Goal: Transaction & Acquisition: Subscribe to service/newsletter

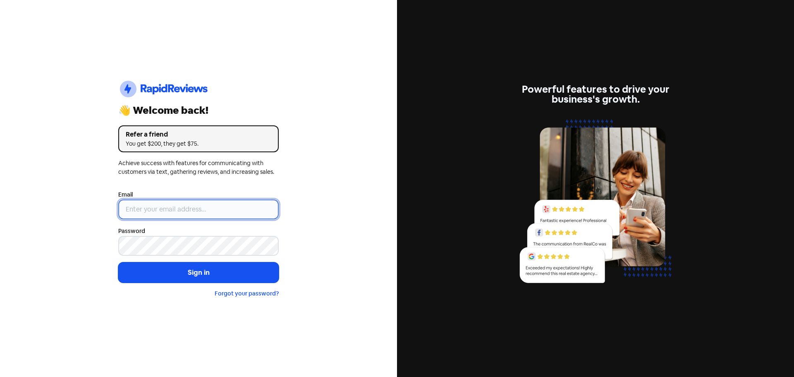
type input "[EMAIL_ADDRESS][DOMAIN_NAME]"
drag, startPoint x: 183, startPoint y: 208, endPoint x: 192, endPoint y: 224, distance: 18.1
click at [183, 208] on input "[EMAIL_ADDRESS][DOMAIN_NAME]" at bounding box center [198, 209] width 160 height 20
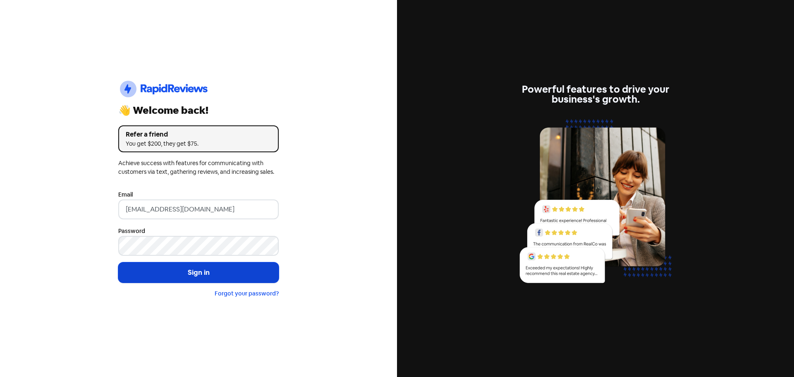
click at [187, 269] on button "Sign in" at bounding box center [198, 272] width 160 height 21
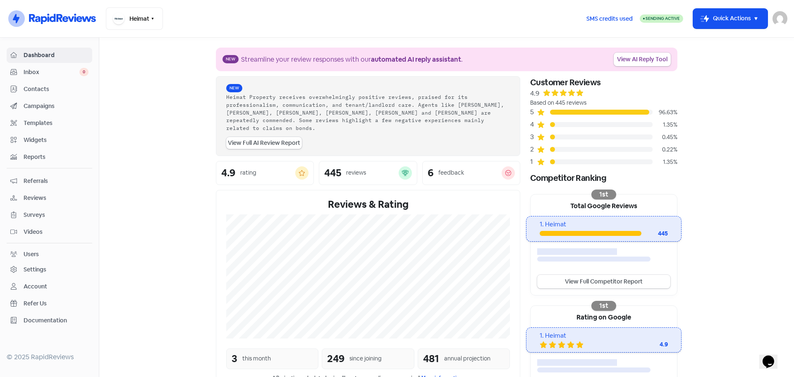
click at [38, 105] on span "Campaigns" at bounding box center [56, 106] width 65 height 9
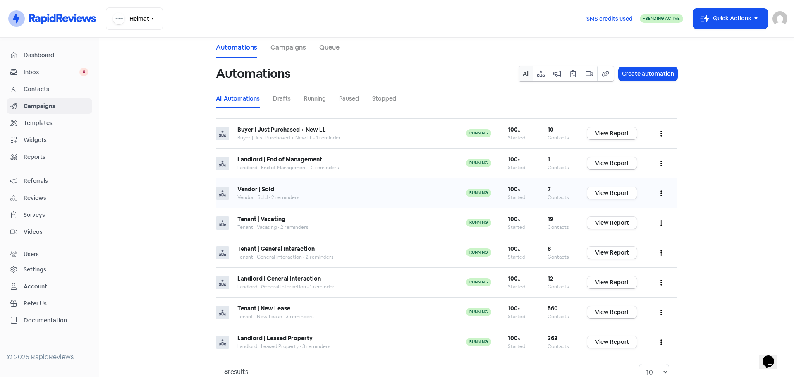
scroll to position [20, 0]
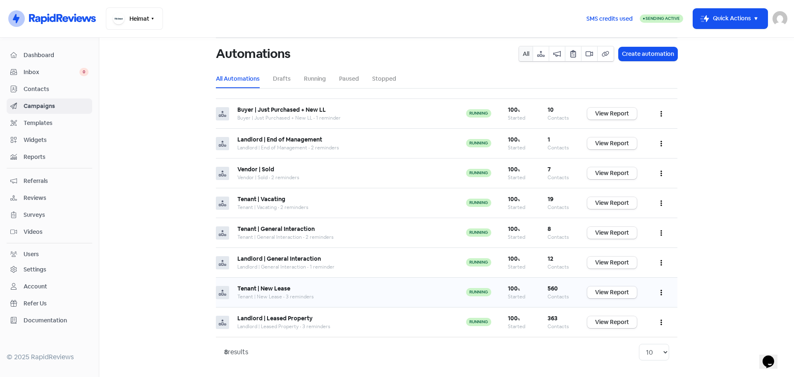
click at [660, 291] on button "button" at bounding box center [662, 292] width 16 height 19
click at [631, 309] on button "Edit" at bounding box center [635, 313] width 65 height 17
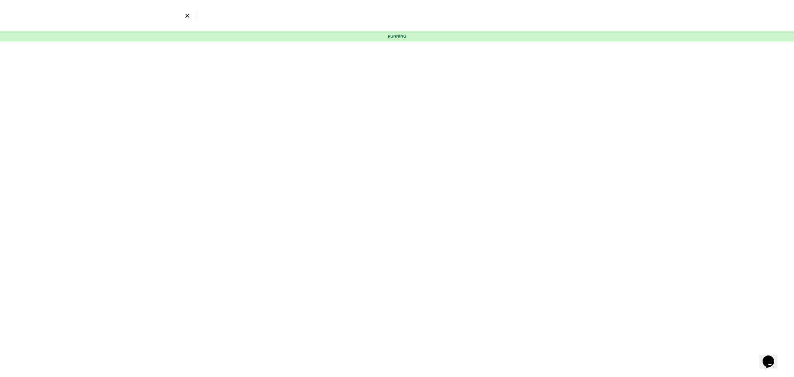
select select "2037"
select select "3"
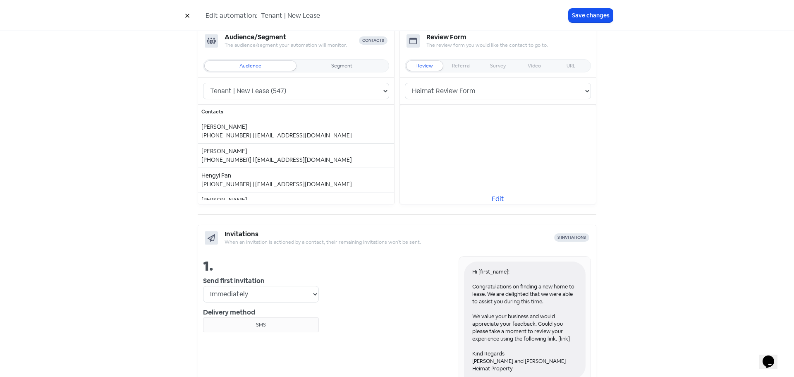
scroll to position [124, 0]
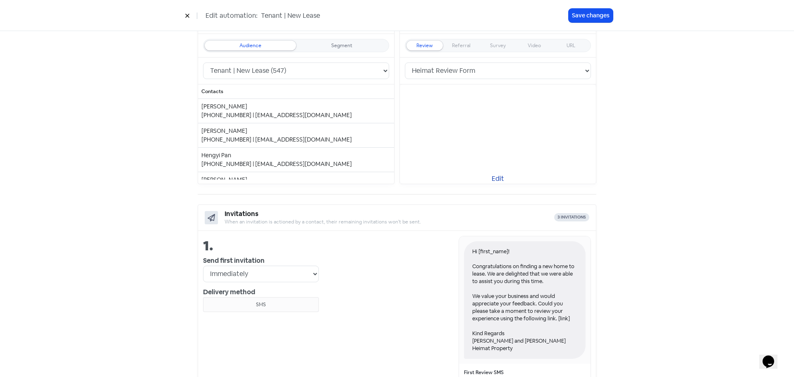
click at [493, 177] on link "Edit" at bounding box center [498, 179] width 196 height 10
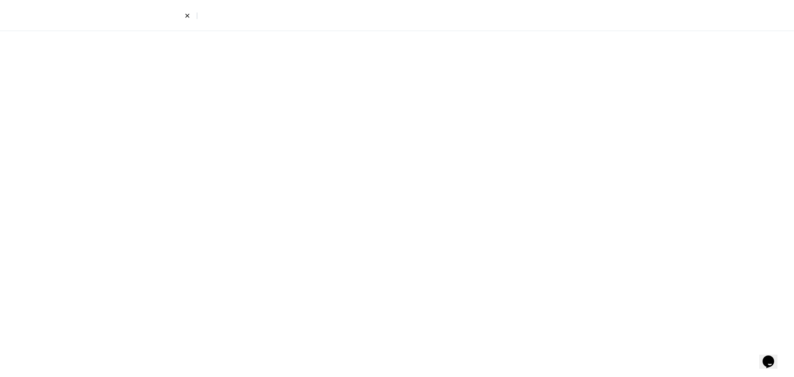
select select "2"
select select "4"
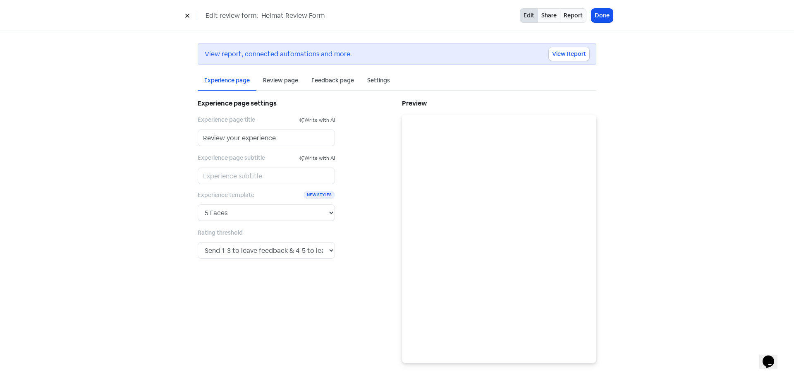
scroll to position [7, 0]
click at [268, 79] on div "Review page" at bounding box center [280, 78] width 35 height 9
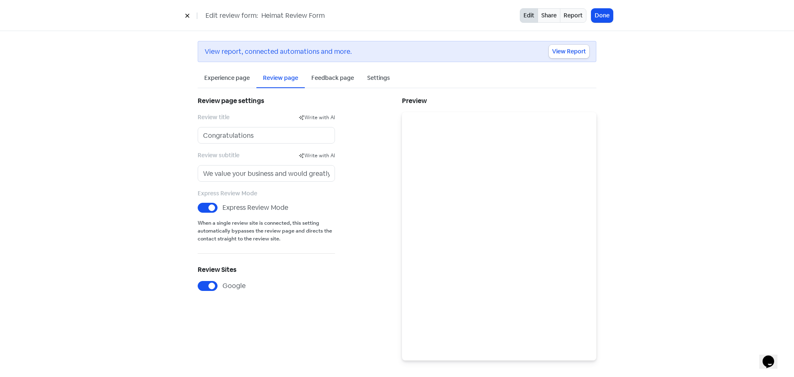
click at [332, 77] on div "Feedback page" at bounding box center [332, 78] width 43 height 9
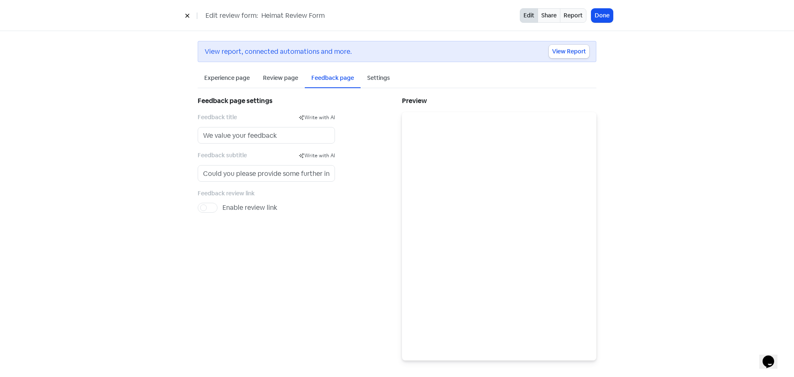
click at [371, 75] on div "Settings" at bounding box center [378, 78] width 23 height 9
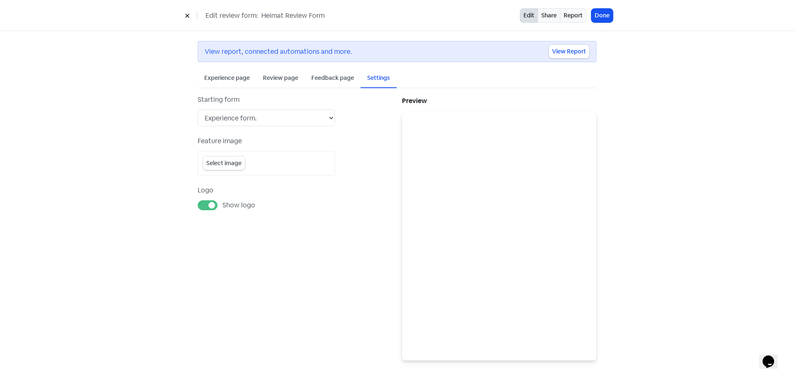
click at [187, 14] on icon at bounding box center [187, 15] width 5 height 5
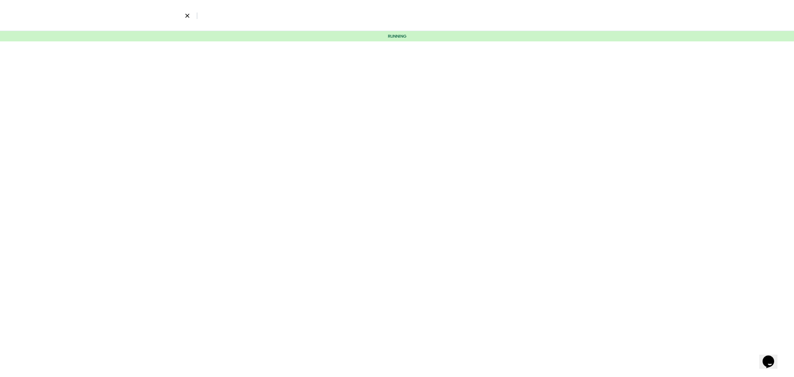
select select "2037"
select select "3"
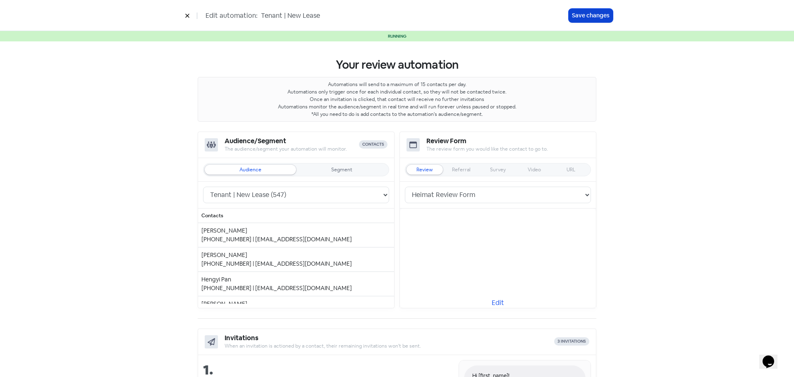
click at [586, 13] on button "Save changes" at bounding box center [591, 16] width 44 height 14
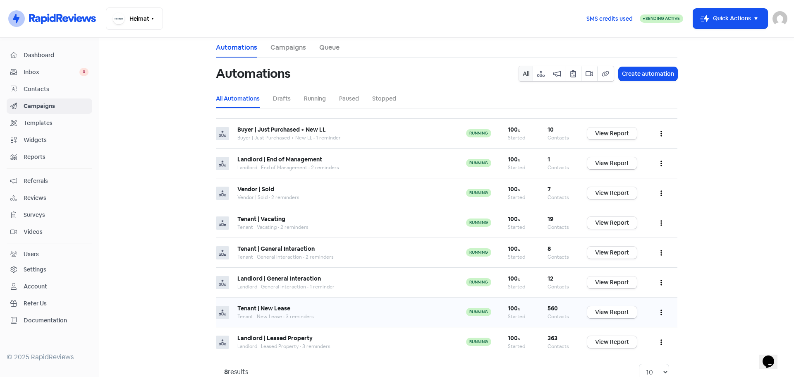
scroll to position [20, 0]
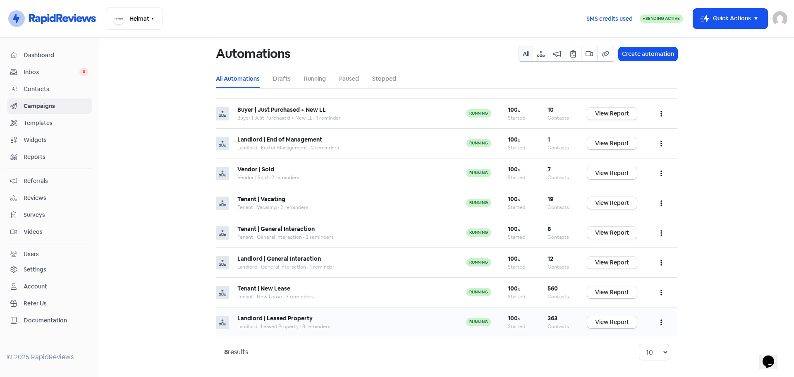
click at [661, 320] on icon "button" at bounding box center [662, 322] width 2 height 7
click at [620, 344] on button "Edit" at bounding box center [635, 343] width 65 height 17
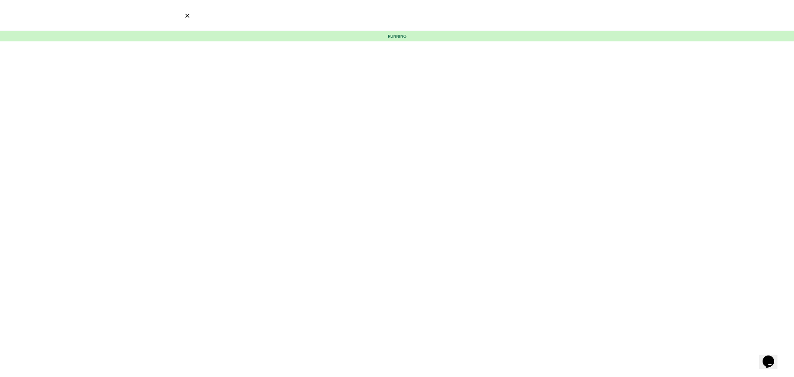
select select "2036"
select select "3"
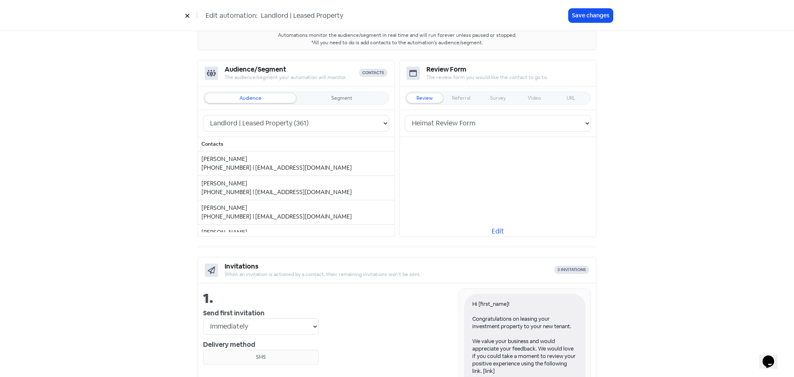
scroll to position [28, 0]
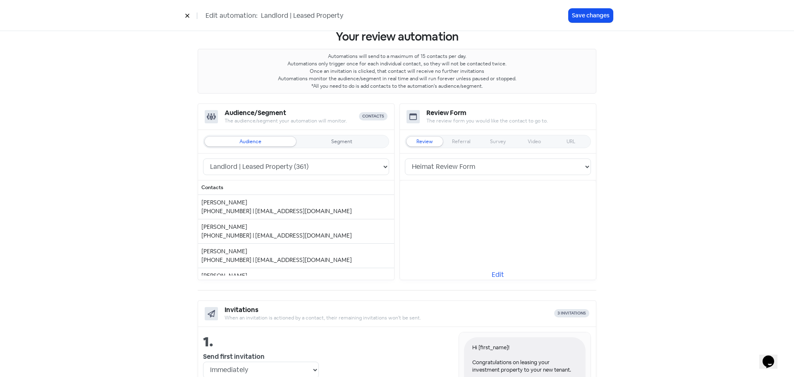
click at [190, 14] on button at bounding box center [187, 15] width 12 height 14
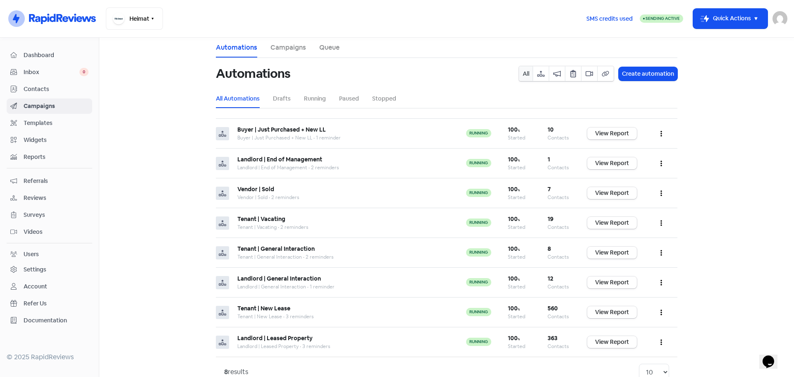
click at [34, 193] on div "Reviews" at bounding box center [49, 198] width 78 height 10
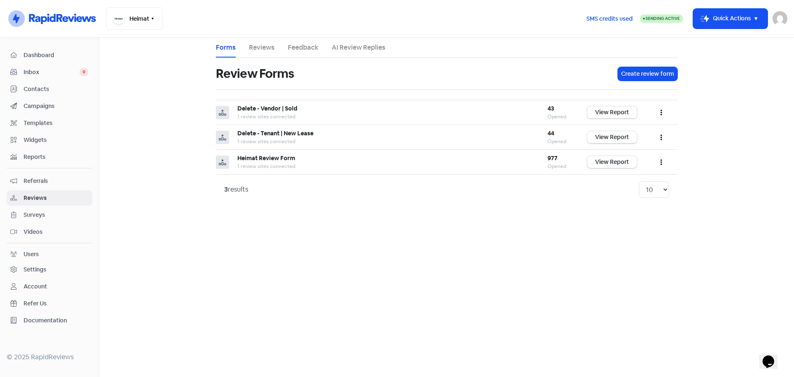
click at [267, 46] on link "Reviews" at bounding box center [262, 48] width 26 height 10
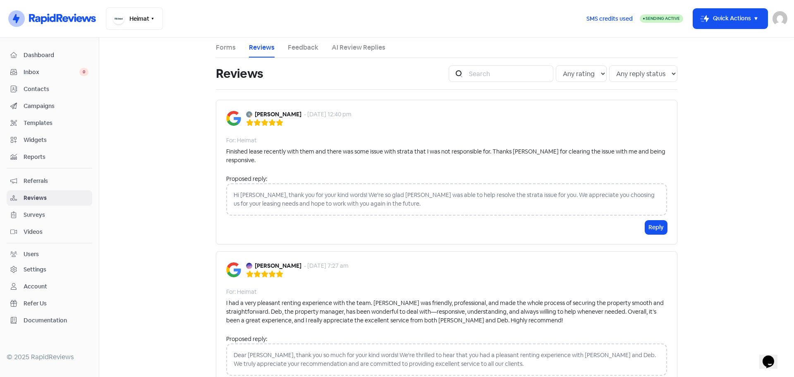
click at [38, 88] on span "Contacts" at bounding box center [56, 89] width 65 height 9
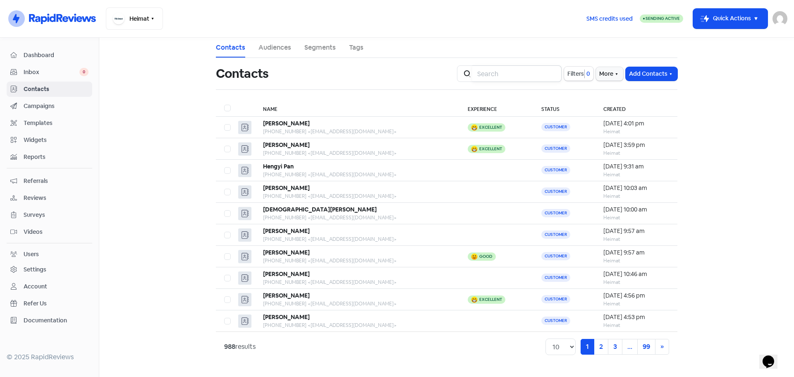
click at [495, 75] on input "search" at bounding box center [516, 73] width 89 height 17
click at [311, 125] on div "[PERSON_NAME]" at bounding box center [357, 123] width 188 height 9
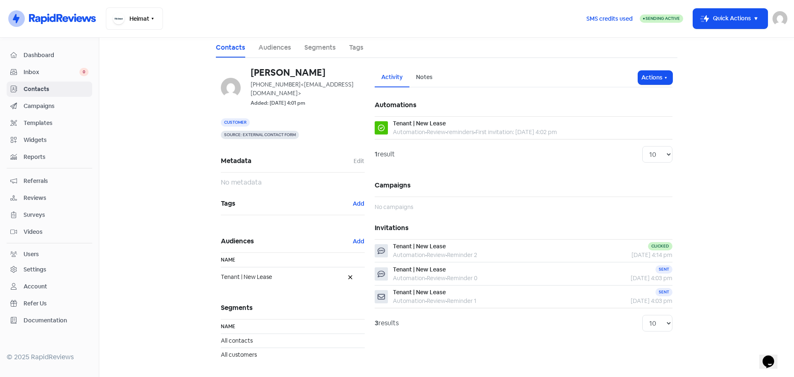
click at [417, 78] on div "Notes" at bounding box center [424, 77] width 17 height 9
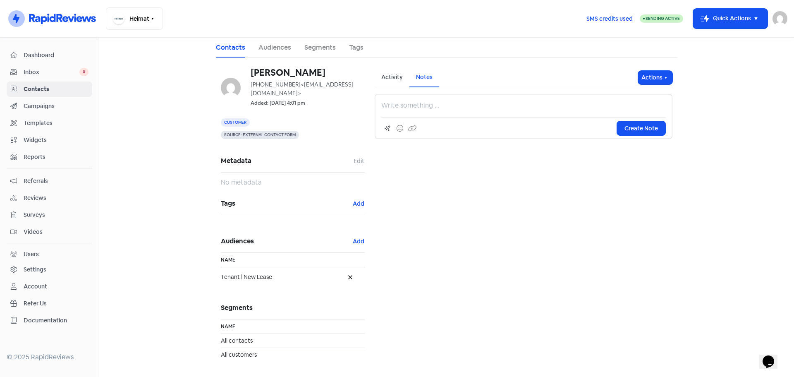
click at [383, 77] on div "Activity" at bounding box center [392, 77] width 22 height 9
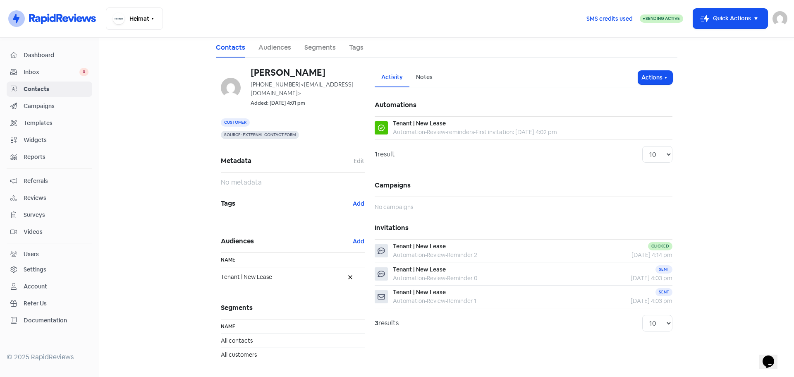
scroll to position [5, 0]
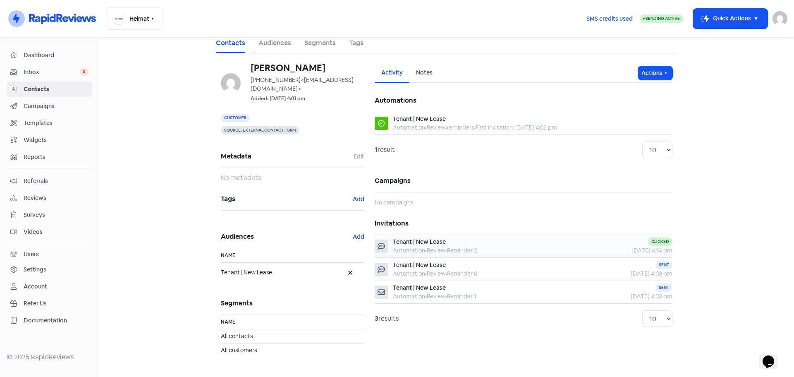
click at [641, 247] on div "[DATE] 4:14 pm" at bounding box center [627, 250] width 89 height 9
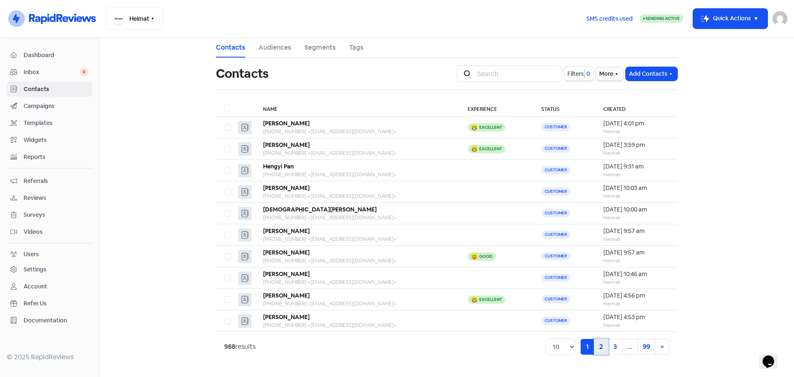
click at [599, 342] on link "2" at bounding box center [601, 347] width 14 height 16
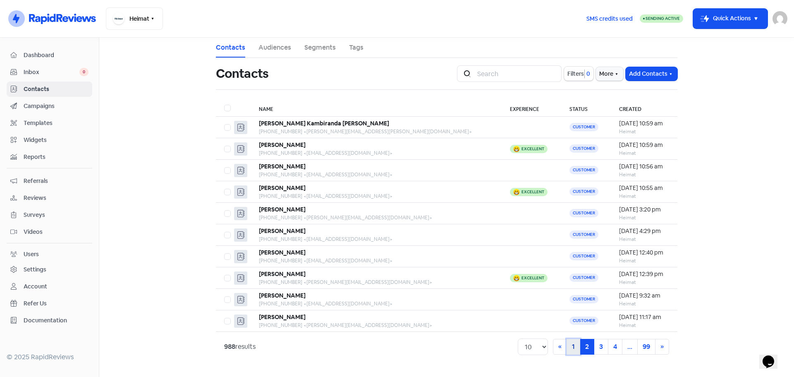
click at [574, 344] on link "1" at bounding box center [574, 347] width 14 height 16
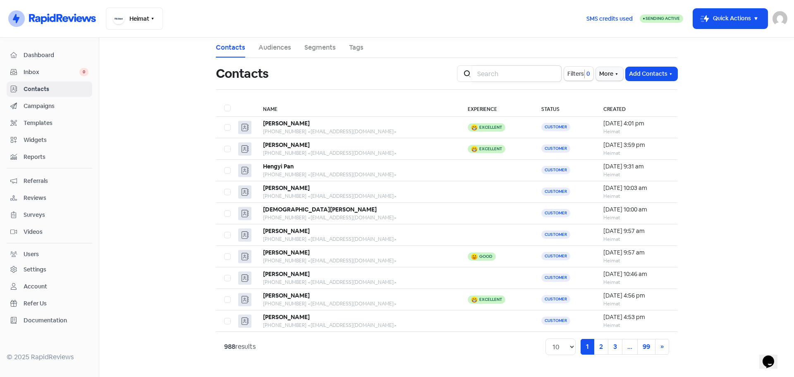
click at [502, 74] on input "search" at bounding box center [516, 73] width 89 height 17
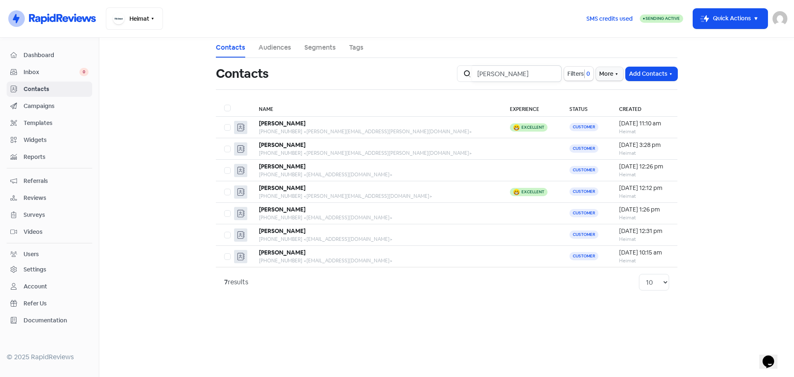
click at [501, 76] on input "[PERSON_NAME]" at bounding box center [516, 73] width 89 height 17
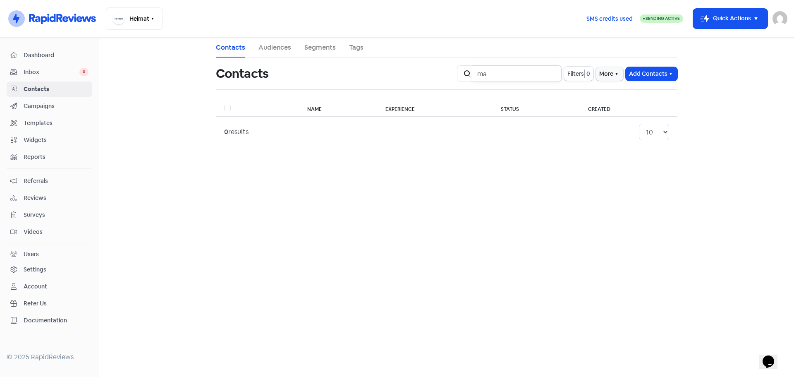
type input "m"
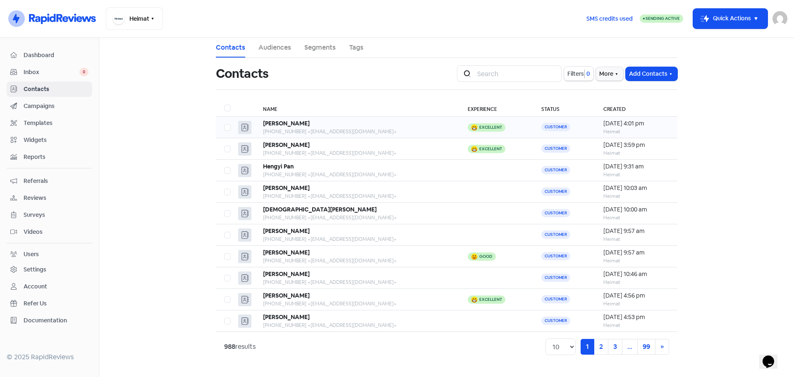
click at [357, 127] on div "[PERSON_NAME]" at bounding box center [357, 123] width 188 height 9
click at [503, 77] on input "search" at bounding box center [516, 73] width 89 height 17
click at [29, 196] on span "Reviews" at bounding box center [56, 198] width 65 height 9
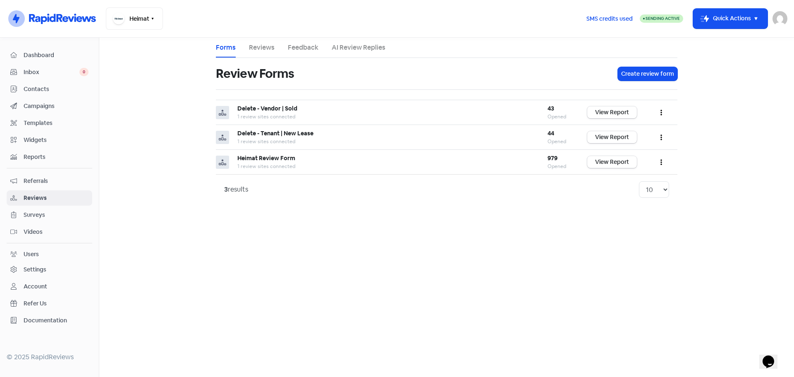
click at [264, 41] on li "Reviews" at bounding box center [262, 48] width 26 height 20
click at [261, 46] on link "Reviews" at bounding box center [262, 48] width 26 height 10
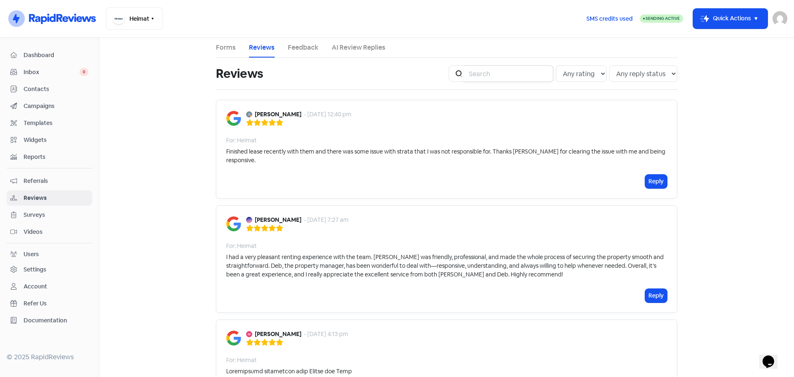
click at [514, 74] on input "search" at bounding box center [508, 73] width 89 height 17
type input "hong"
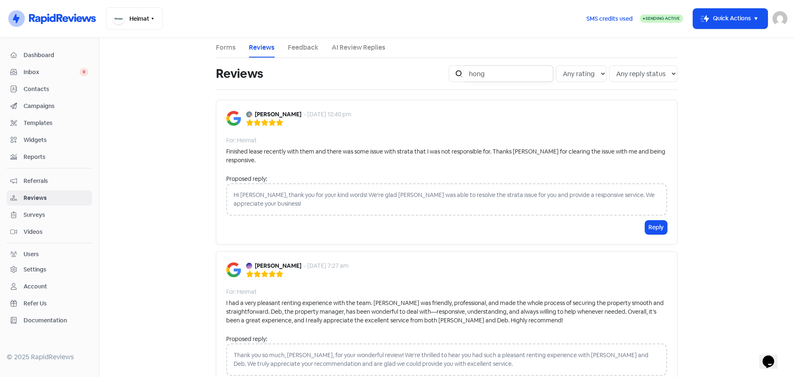
click at [518, 76] on input "hong" at bounding box center [508, 73] width 89 height 17
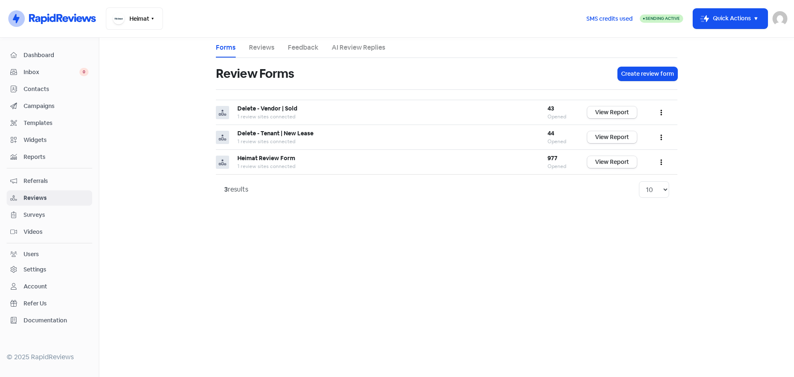
click at [256, 48] on link "Reviews" at bounding box center [262, 48] width 26 height 10
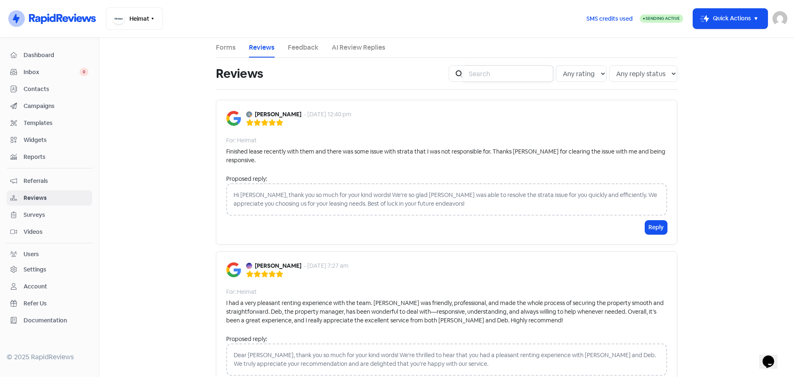
click at [495, 74] on input "search" at bounding box center [508, 73] width 89 height 17
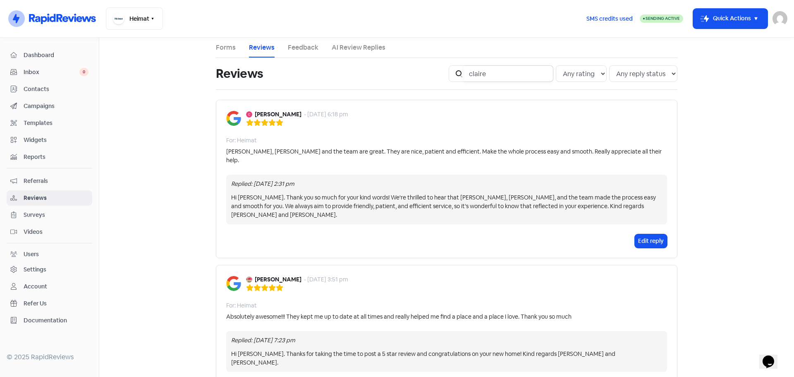
click at [524, 69] on input "claire" at bounding box center [508, 73] width 89 height 17
type input "v"
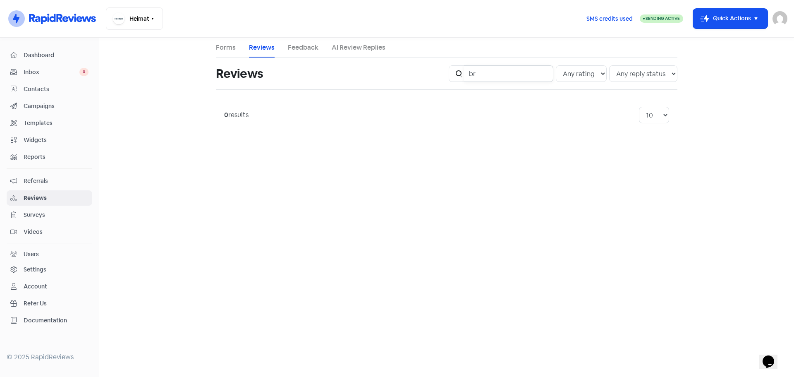
type input "b"
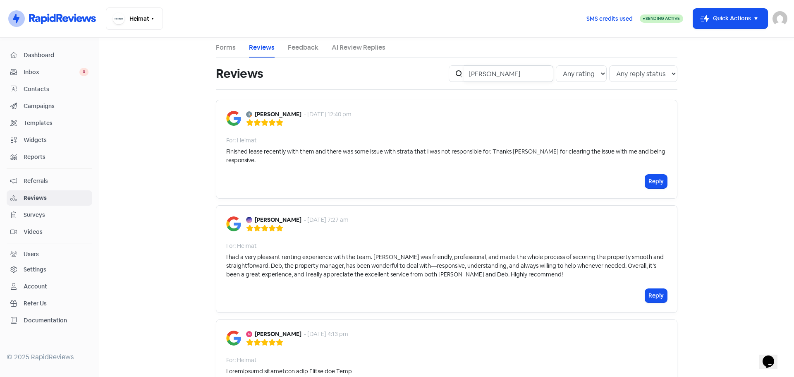
type input "paula"
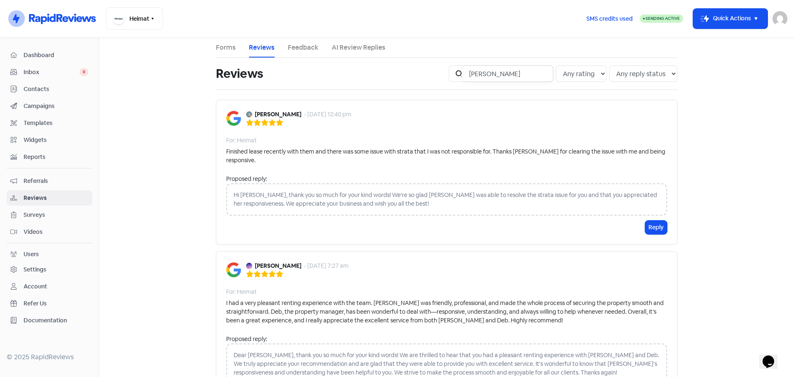
drag, startPoint x: 517, startPoint y: 80, endPoint x: 469, endPoint y: 73, distance: 48.5
click at [469, 73] on input "paula" at bounding box center [508, 73] width 89 height 17
click at [429, 53] on ul "Forms Reviews Feedback AI Review Replies" at bounding box center [447, 48] width 462 height 20
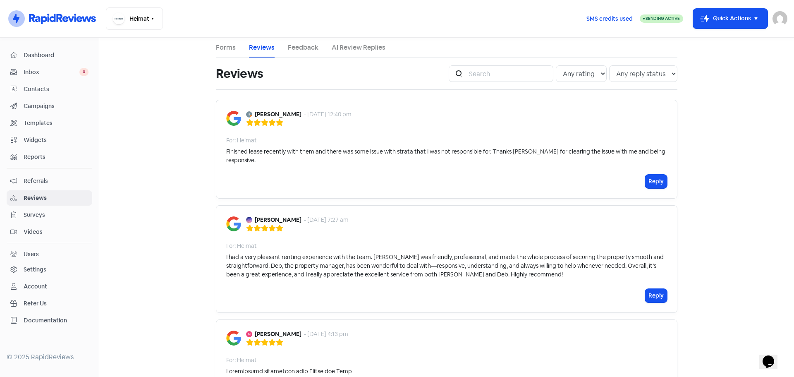
click at [297, 48] on link "Feedback" at bounding box center [303, 48] width 31 height 10
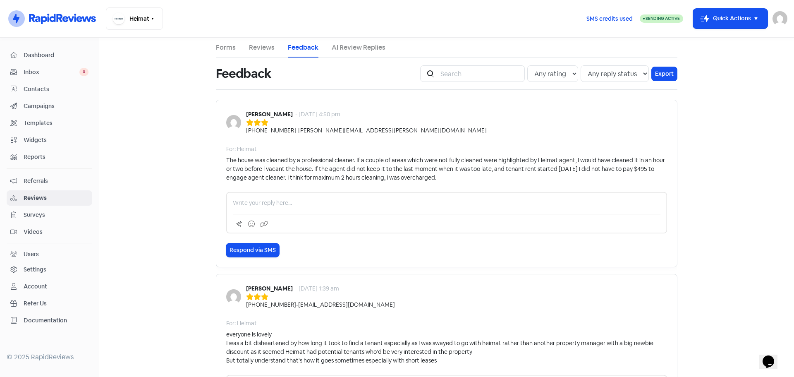
click at [264, 46] on link "Reviews" at bounding box center [262, 48] width 26 height 10
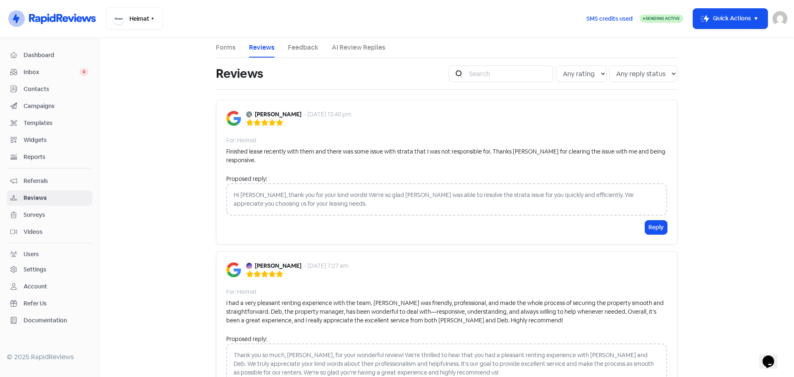
click at [42, 105] on span "Campaigns" at bounding box center [56, 106] width 65 height 9
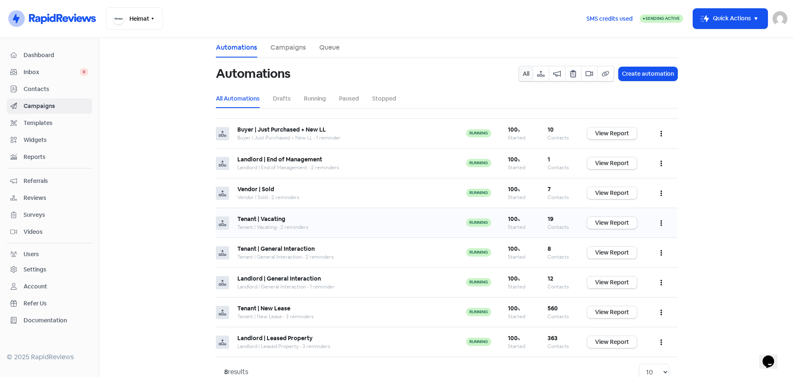
scroll to position [20, 0]
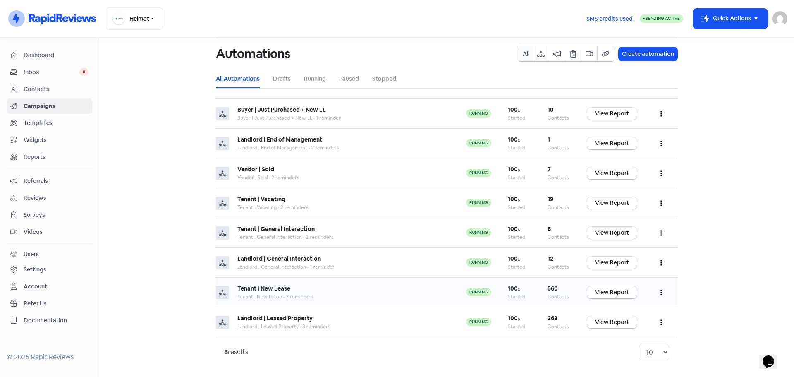
click at [263, 287] on b "Tenant | New Lease" at bounding box center [263, 288] width 53 height 7
click at [604, 290] on link "View Report" at bounding box center [612, 292] width 50 height 12
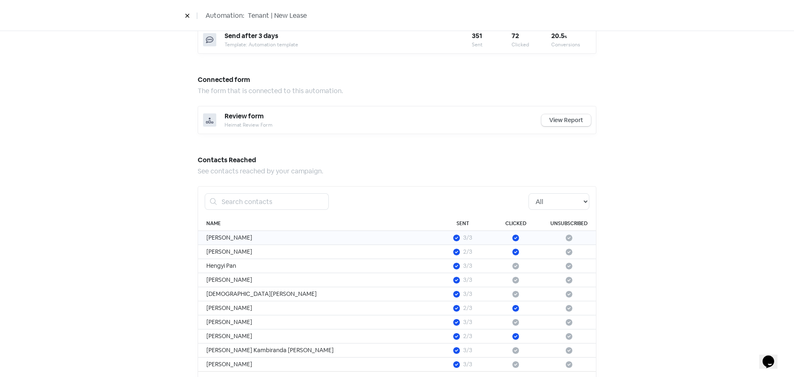
scroll to position [419, 0]
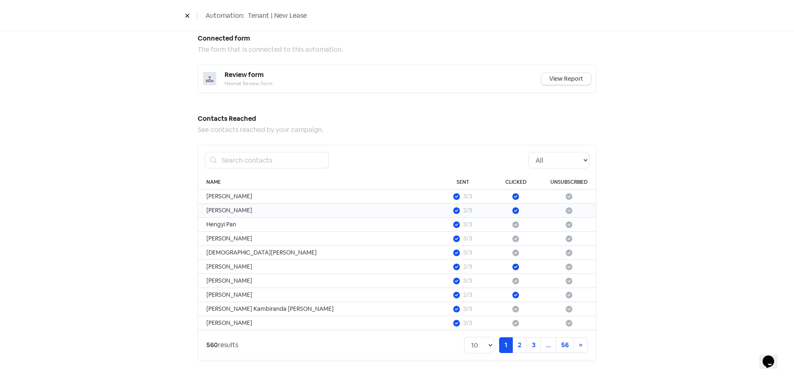
click at [234, 213] on td "[PERSON_NAME]" at bounding box center [317, 211] width 238 height 14
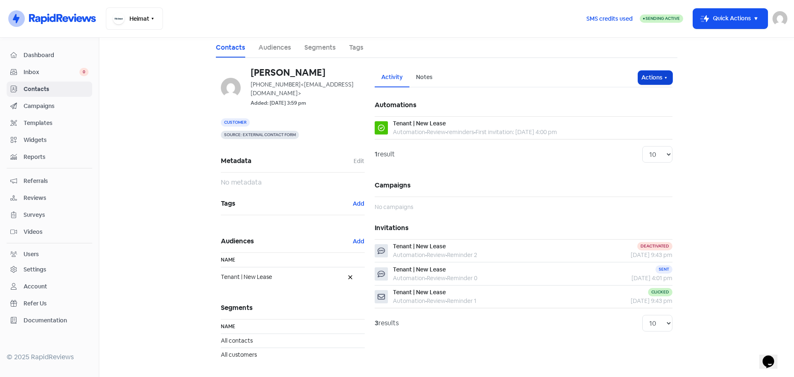
click at [643, 73] on button "Actions" at bounding box center [655, 78] width 34 height 14
click at [556, 96] on h5 "Automations" at bounding box center [524, 105] width 298 height 22
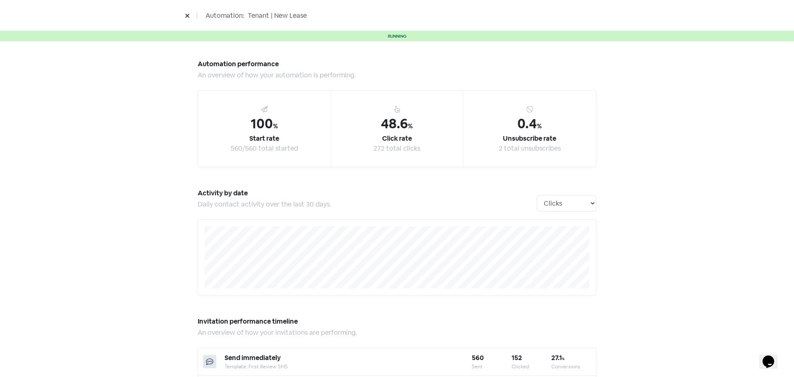
click at [185, 15] on icon at bounding box center [187, 15] width 5 height 5
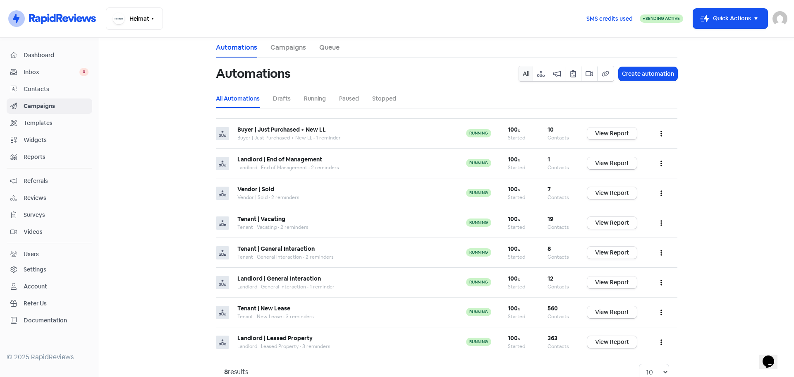
click at [279, 46] on link "Campaigns" at bounding box center [289, 48] width 36 height 10
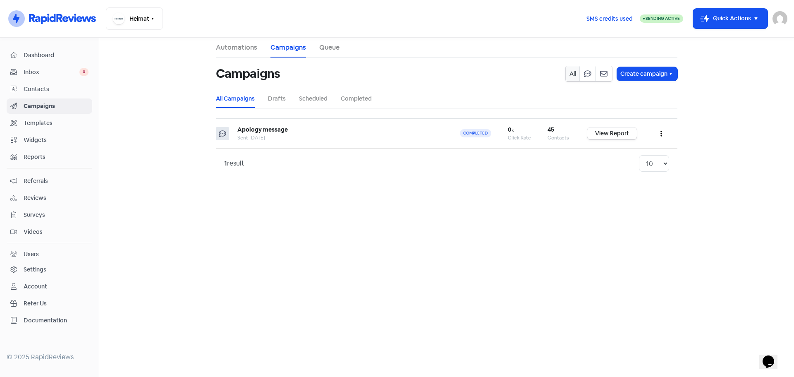
click at [241, 48] on link "Automations" at bounding box center [236, 48] width 41 height 10
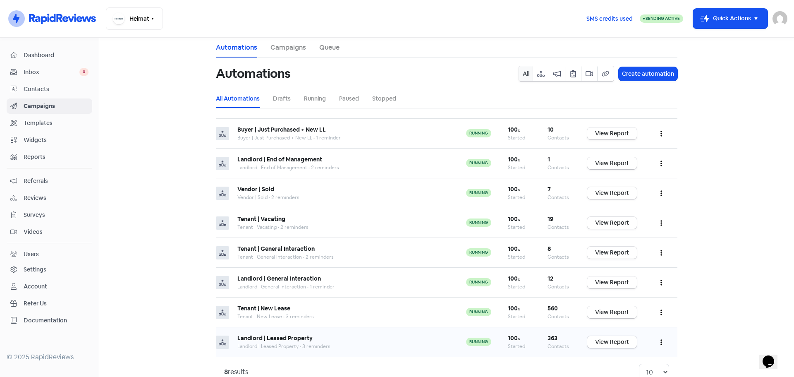
click at [661, 343] on icon "button" at bounding box center [662, 342] width 2 height 7
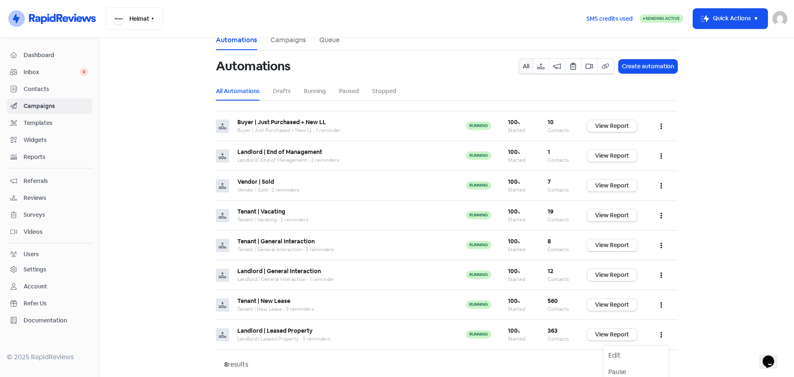
scroll to position [29, 0]
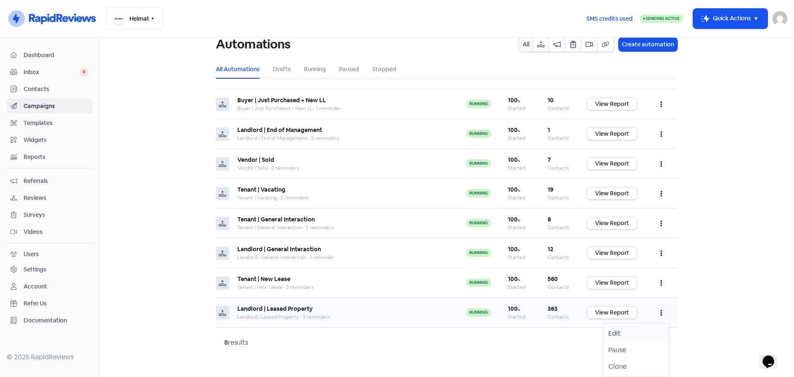
click at [624, 330] on button "Edit" at bounding box center [635, 333] width 65 height 17
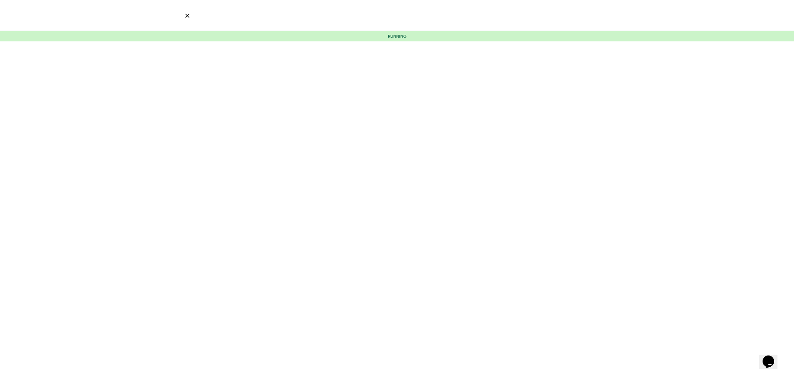
select select "2036"
select select "3"
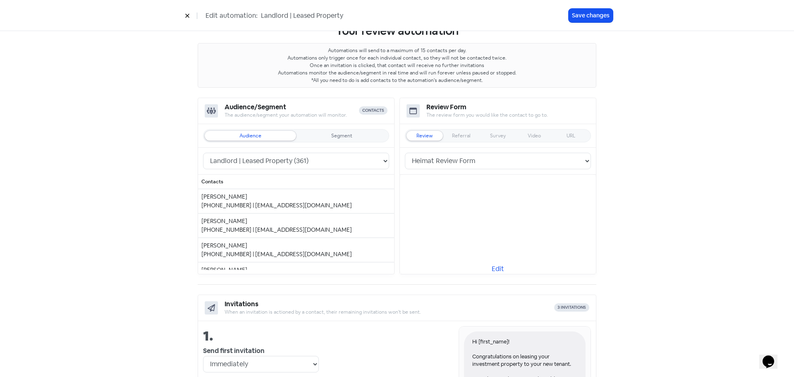
scroll to position [21, 0]
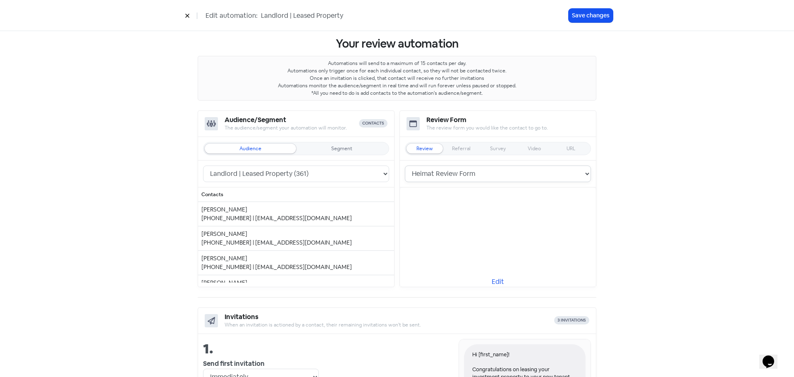
click at [473, 175] on select "Heimat Review Form Delete - Tenant | New Lease Delete - Vendor | Sold" at bounding box center [498, 173] width 186 height 17
click at [184, 14] on button at bounding box center [187, 15] width 12 height 14
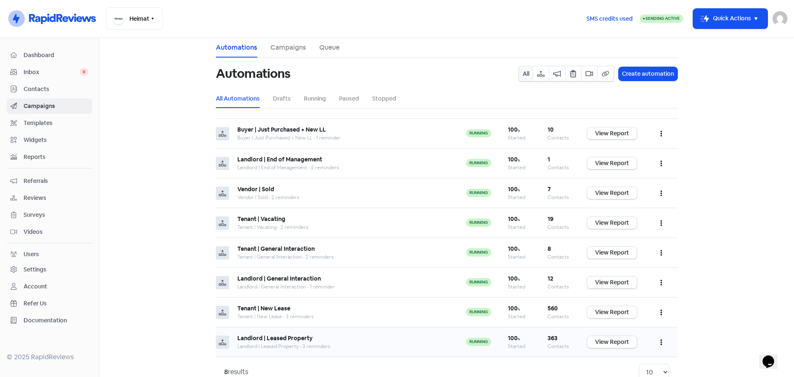
click at [661, 340] on icon "button" at bounding box center [662, 342] width 2 height 7
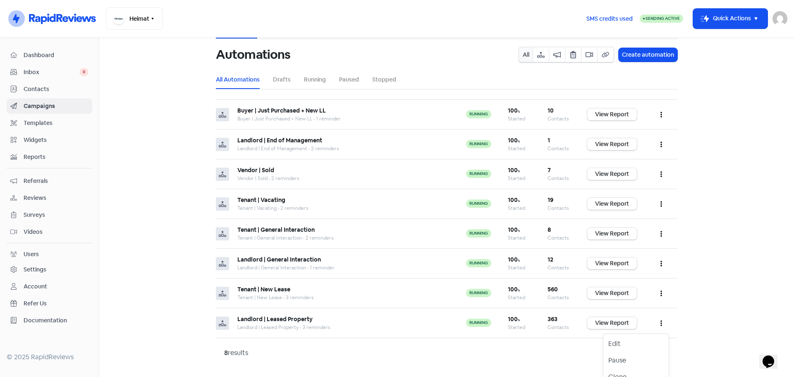
scroll to position [29, 0]
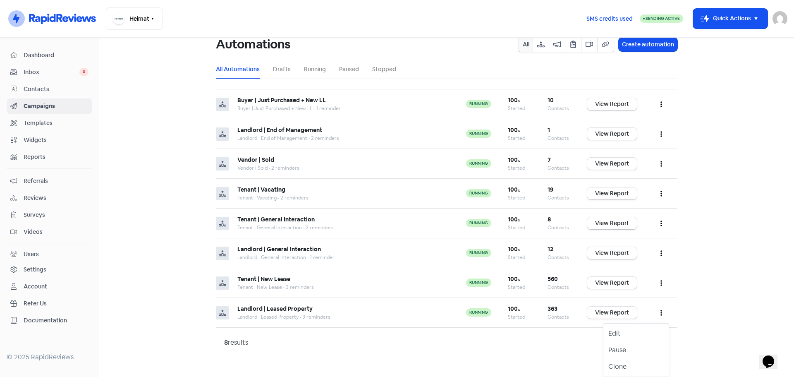
click at [703, 304] on main "Automations Campaigns Queue Automations All Create automation All Automations D…" at bounding box center [446, 207] width 695 height 339
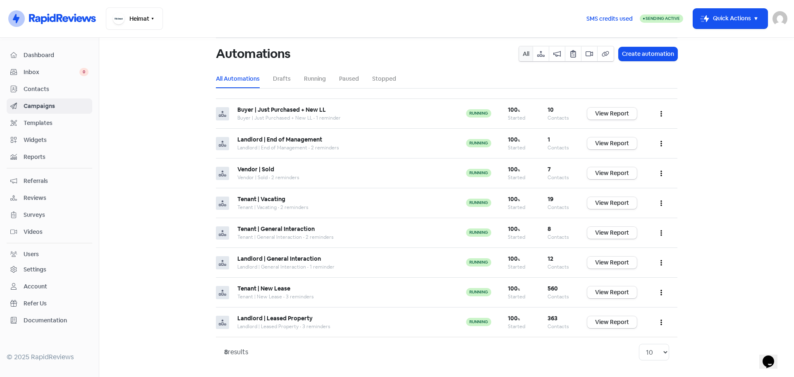
scroll to position [20, 0]
click at [41, 91] on span "Contacts" at bounding box center [56, 89] width 65 height 9
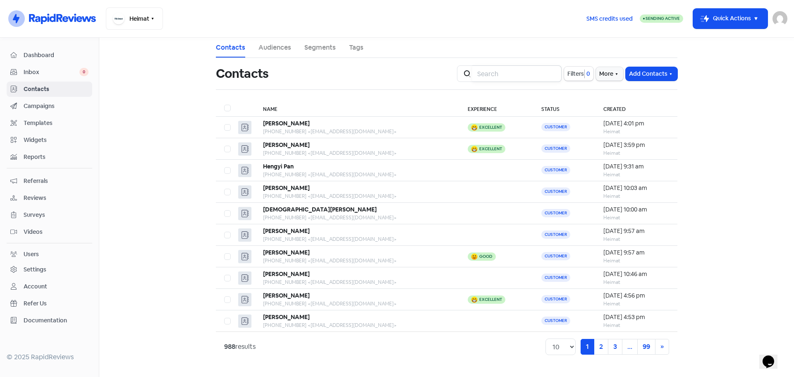
click at [523, 76] on input "search" at bounding box center [516, 73] width 89 height 17
type input "thomas elliot"
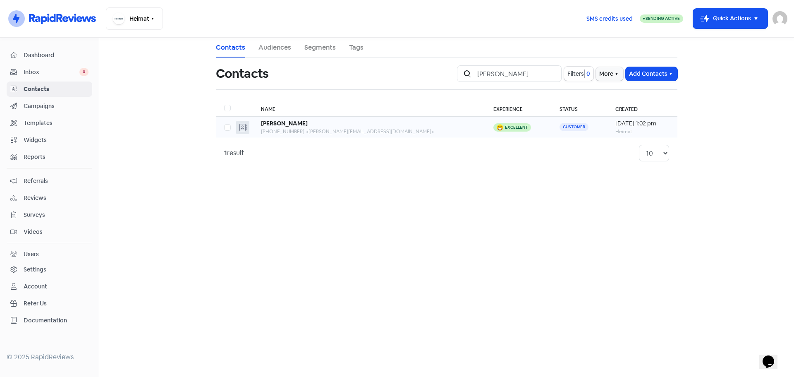
click at [317, 128] on div "+61421220677 <thomas.elliott628@gmail.com>" at bounding box center [369, 131] width 216 height 7
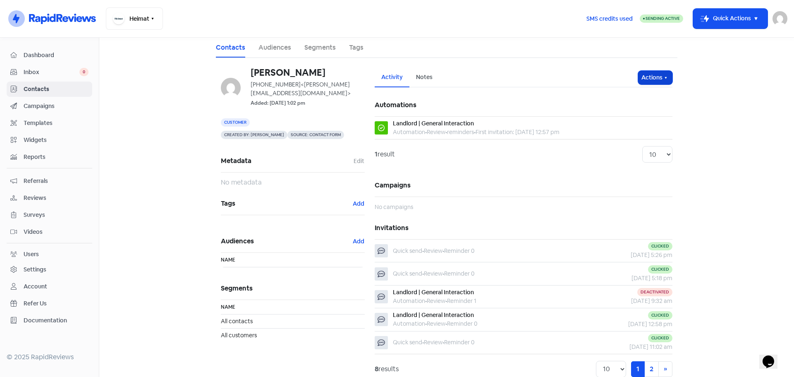
click at [662, 81] on button "Actions" at bounding box center [655, 78] width 34 height 14
click at [634, 96] on button "Send invitation" at bounding box center [639, 95] width 65 height 17
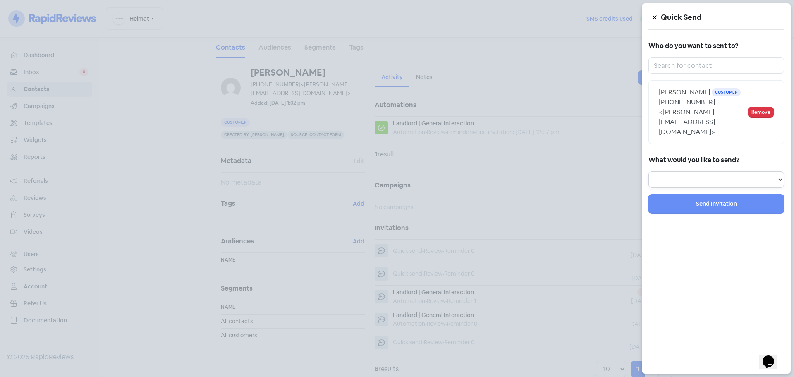
click at [708, 171] on select "Review Invitation Referral Invitation Survey Invitation Video Invitation" at bounding box center [717, 179] width 136 height 17
select select "review"
click at [649, 171] on select "Review Invitation Referral Invitation Survey Invitation Video Invitation" at bounding box center [717, 179] width 136 height 17
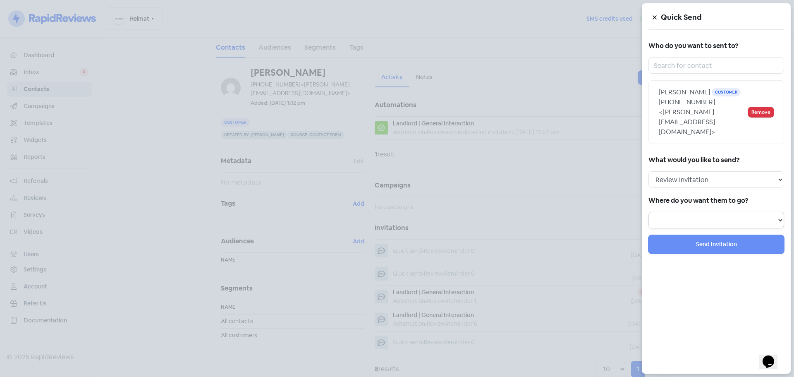
click at [696, 212] on select at bounding box center [717, 220] width 136 height 17
select select "796"
click at [649, 212] on select "Review form: Heimat Review Form Review form: Delete - Tenant | New Lease Review…" at bounding box center [717, 220] width 136 height 17
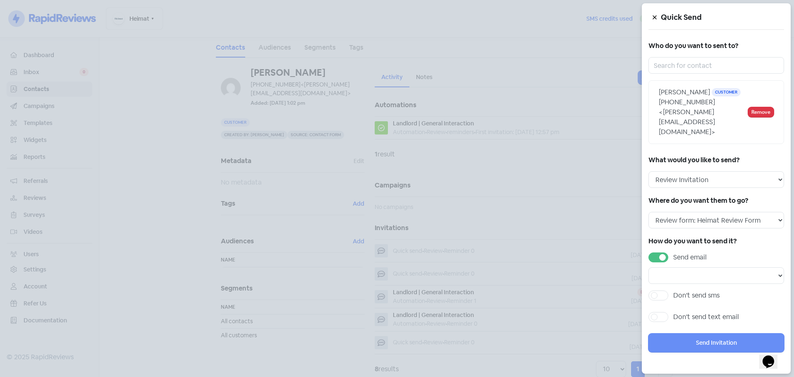
click at [673, 290] on label "Don't send sms" at bounding box center [696, 295] width 46 height 10
click at [673, 290] on input "Don't send sms" at bounding box center [675, 292] width 5 height 5
checkbox input "true"
select select
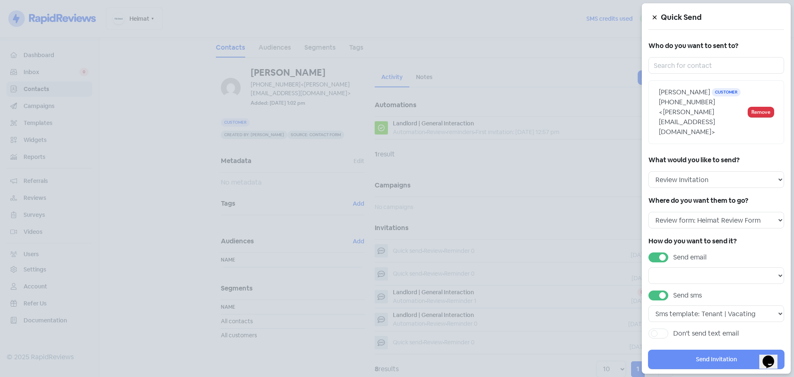
click at [673, 252] on label "Send email" at bounding box center [690, 257] width 34 height 10
click at [673, 252] on input "Send email" at bounding box center [675, 254] width 5 height 5
checkbox input "false"
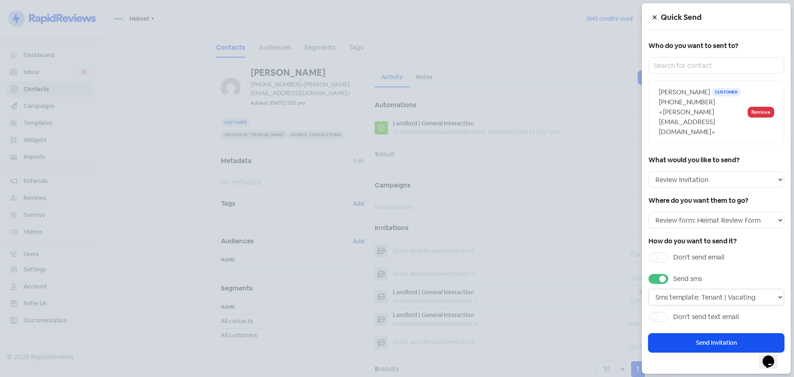
click at [701, 289] on select "Sms template: Tenant | Vacating Sms template: Tenant | General Interaction Sms …" at bounding box center [717, 297] width 136 height 17
select select "2264"
click at [649, 289] on select "Sms template: Tenant | Vacating Sms template: Tenant | General Interaction Sms …" at bounding box center [717, 297] width 136 height 17
click at [728, 333] on button "Send Invitation" at bounding box center [717, 342] width 136 height 19
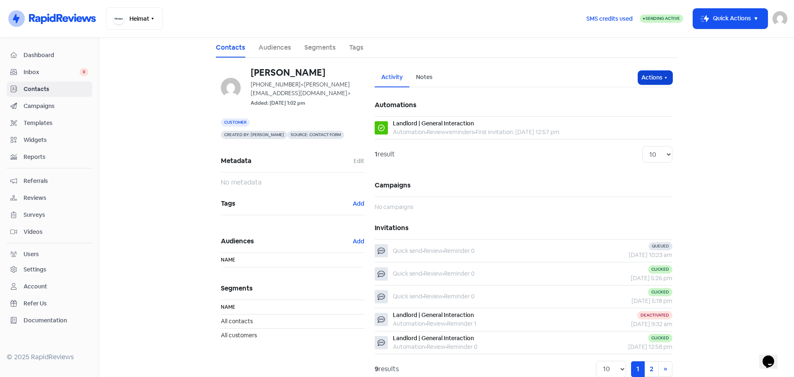
click at [668, 74] on button "Actions" at bounding box center [655, 78] width 34 height 14
click at [723, 111] on main "Contacts Audiences Segments Tags Thomas Elliott +61421220677 <thomas.elliott628…" at bounding box center [446, 207] width 695 height 339
click at [37, 89] on span "Contacts" at bounding box center [56, 89] width 65 height 9
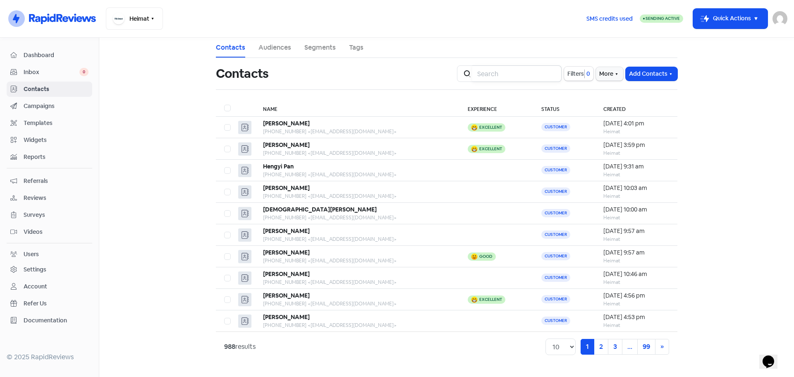
click at [507, 71] on input "search" at bounding box center [516, 73] width 89 height 17
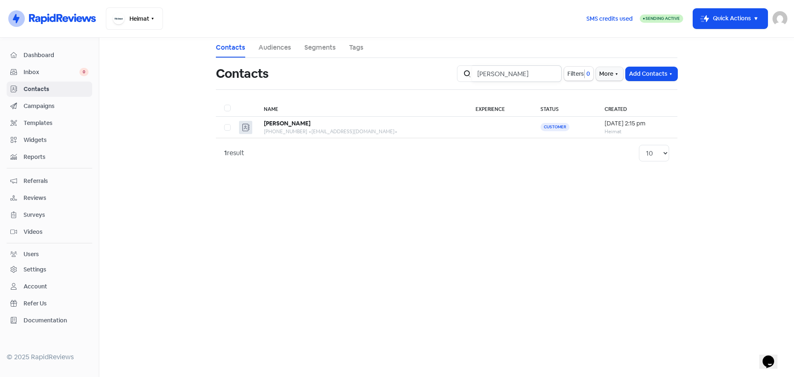
type input "marcel"
click at [322, 129] on div "+61452656827 <marcelt507@gmail.com>" at bounding box center [361, 131] width 195 height 7
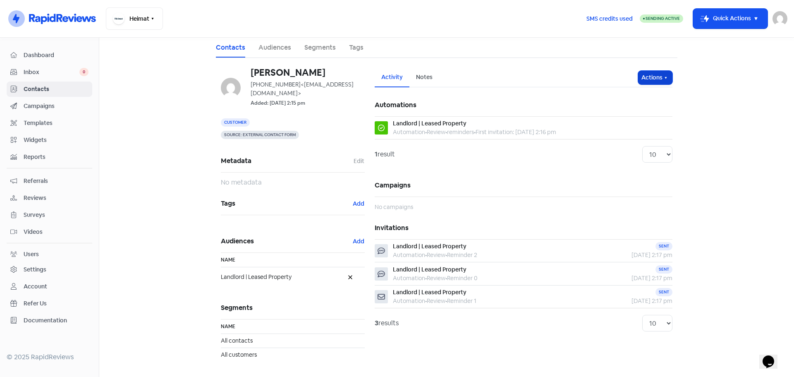
click at [661, 79] on button "Actions" at bounding box center [655, 78] width 34 height 14
click at [634, 96] on button "Send invitation" at bounding box center [639, 95] width 65 height 17
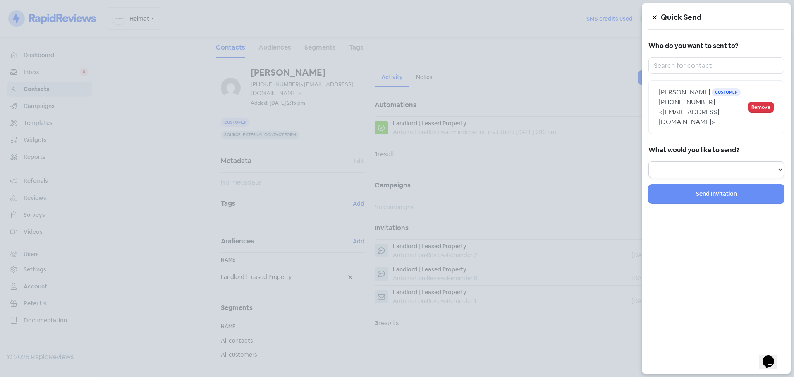
click at [693, 161] on select "Review Invitation Referral Invitation Survey Invitation Video Invitation" at bounding box center [717, 169] width 136 height 17
select select "review"
click at [649, 161] on select "Review Invitation Referral Invitation Survey Invitation Video Invitation" at bounding box center [717, 169] width 136 height 17
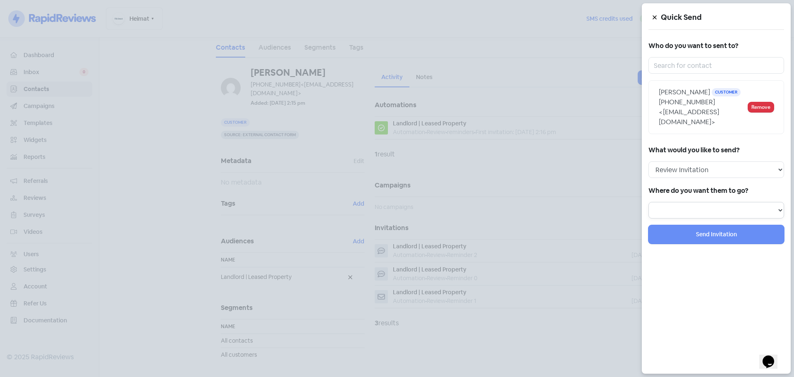
click at [688, 202] on select "Review form: Heimat Review Form Review form: Delete - Tenant | New Lease Review…" at bounding box center [717, 210] width 136 height 17
select select "796"
click at [649, 202] on select "Review form: Heimat Review Form Review form: Delete - Tenant | New Lease Review…" at bounding box center [717, 210] width 136 height 17
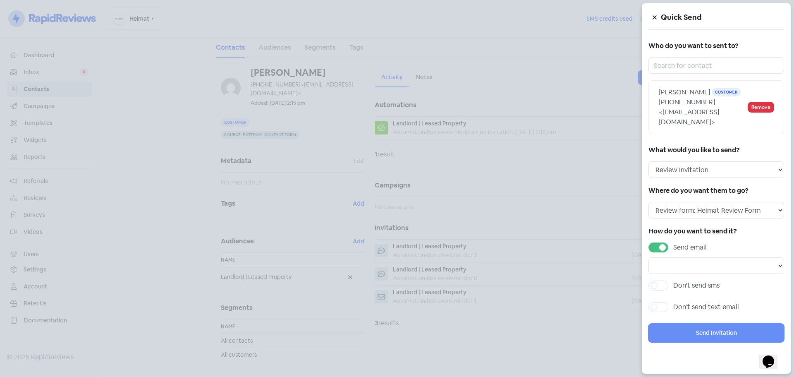
click at [673, 280] on label "Don't send sms" at bounding box center [696, 285] width 46 height 10
click at [673, 280] on input "Don't send sms" at bounding box center [675, 282] width 5 height 5
checkbox input "true"
select select
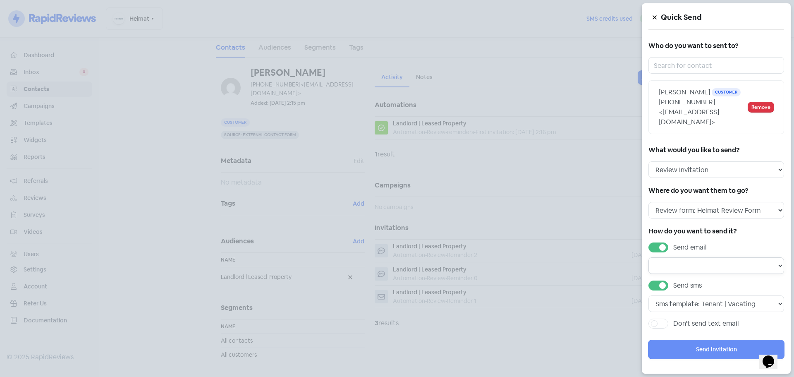
click at [676, 257] on select at bounding box center [717, 265] width 136 height 17
click at [696, 259] on select at bounding box center [717, 265] width 136 height 17
click at [673, 242] on label "Send email" at bounding box center [690, 247] width 34 height 10
click at [673, 242] on input "Send email" at bounding box center [675, 244] width 5 height 5
checkbox input "false"
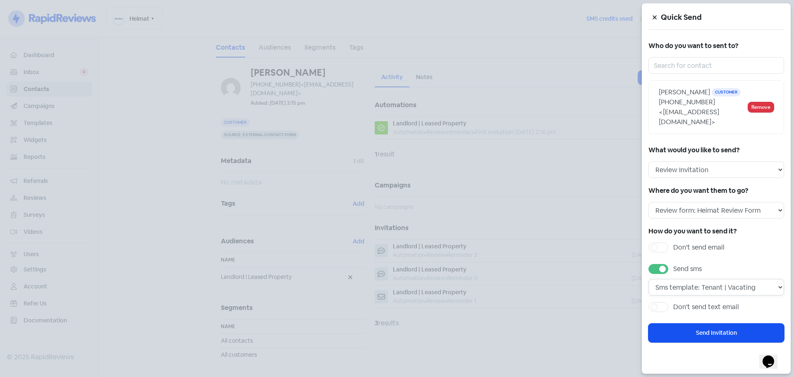
click at [708, 279] on select "Sms template: Tenant | Vacating Sms template: Tenant | General Interaction Sms …" at bounding box center [717, 287] width 136 height 17
select select "2264"
click at [649, 279] on select "Sms template: Tenant | Vacating Sms template: Tenant | General Interaction Sms …" at bounding box center [717, 287] width 136 height 17
click at [720, 323] on button "Send Invitation" at bounding box center [717, 332] width 136 height 19
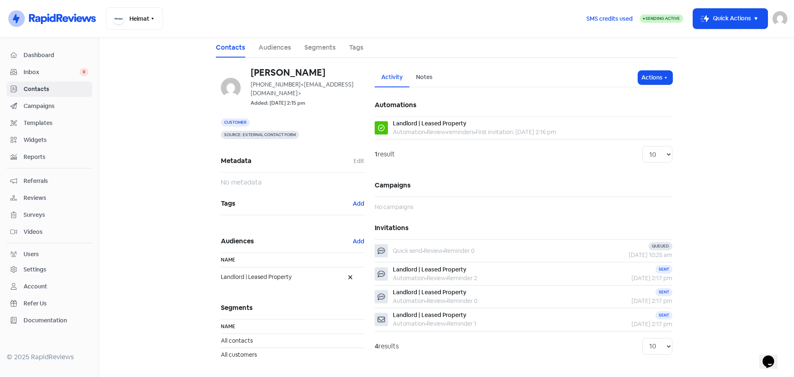
click at [39, 88] on span "Contacts" at bounding box center [56, 89] width 65 height 9
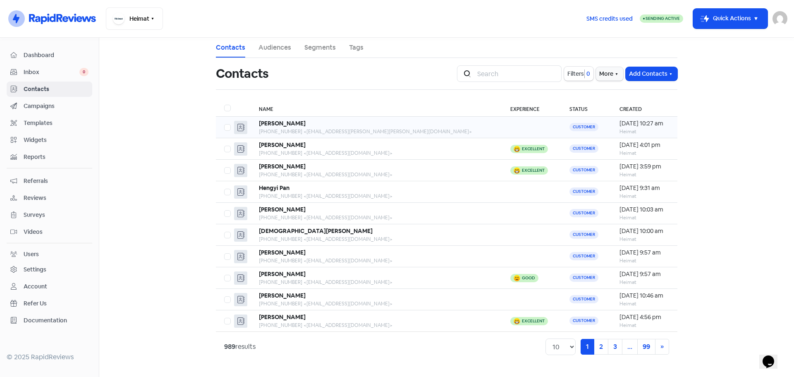
click at [288, 129] on div "+61408808501 <mr.chris.kent@gmail.com>" at bounding box center [376, 131] width 235 height 7
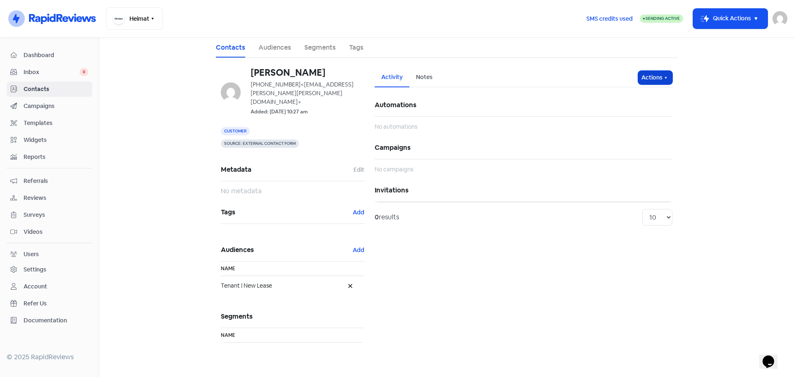
click at [664, 79] on icon "button" at bounding box center [666, 77] width 7 height 7
click at [352, 278] on button at bounding box center [350, 285] width 12 height 14
click at [275, 43] on link "Audiences" at bounding box center [275, 48] width 33 height 10
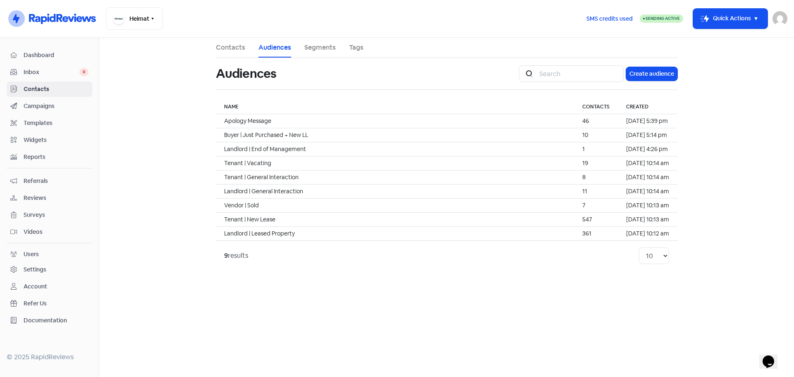
click at [233, 44] on link "Contacts" at bounding box center [230, 48] width 29 height 10
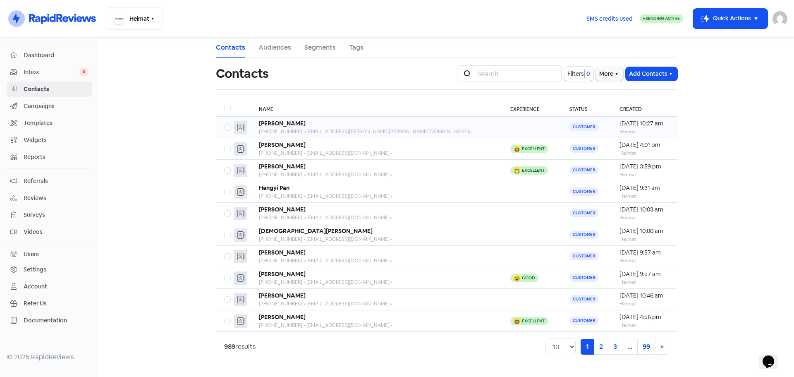
click at [288, 124] on b "Chris Kent" at bounding box center [282, 123] width 47 height 7
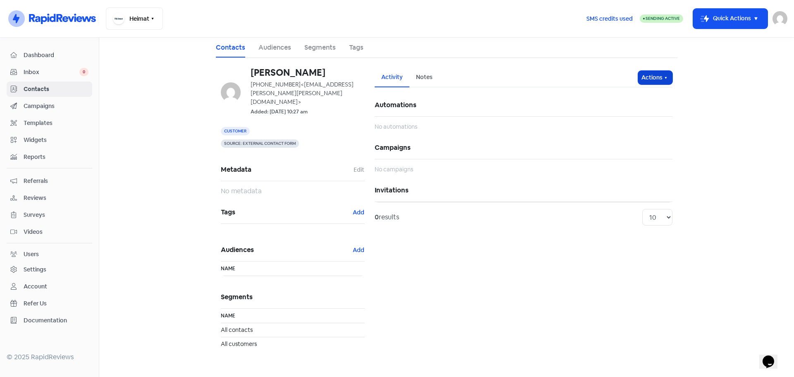
click at [668, 81] on button "Actions" at bounding box center [655, 78] width 34 height 14
click at [645, 93] on button "Send invitation" at bounding box center [639, 95] width 65 height 17
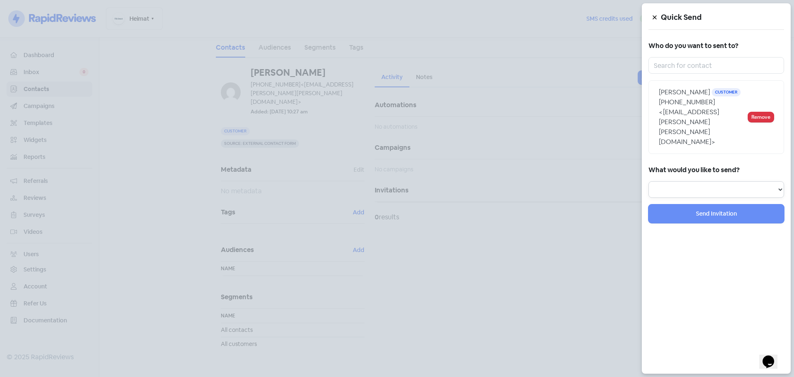
click at [696, 181] on select "Review Invitation Referral Invitation Survey Invitation Video Invitation" at bounding box center [717, 189] width 136 height 17
select select "review"
click at [649, 181] on select "Review Invitation Referral Invitation Survey Invitation Video Invitation" at bounding box center [717, 189] width 136 height 17
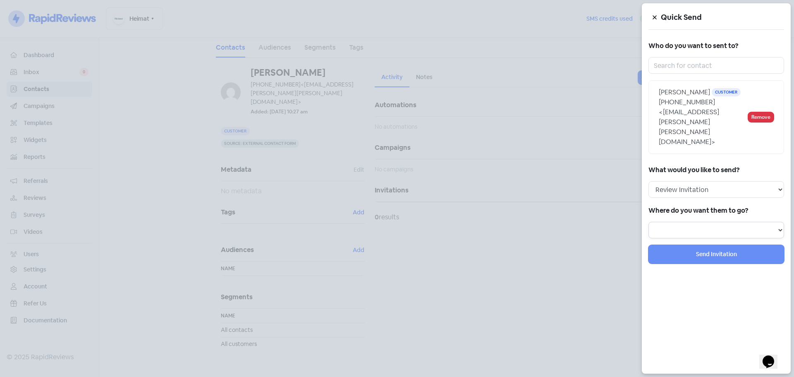
click at [683, 222] on select at bounding box center [717, 230] width 136 height 17
select select "796"
click at [649, 222] on select "Review form: Heimat Review Form Review form: Delete - Tenant | New Lease Review…" at bounding box center [717, 230] width 136 height 17
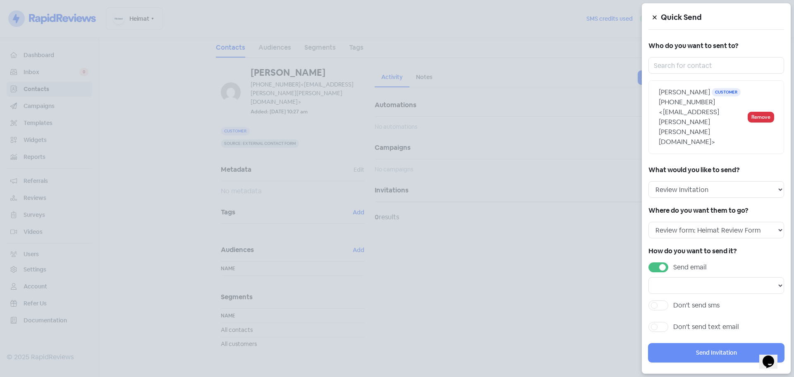
click at [673, 300] on label "Don't send sms" at bounding box center [696, 305] width 46 height 10
click at [673, 300] on input "Don't send sms" at bounding box center [675, 302] width 5 height 5
checkbox input "true"
select select
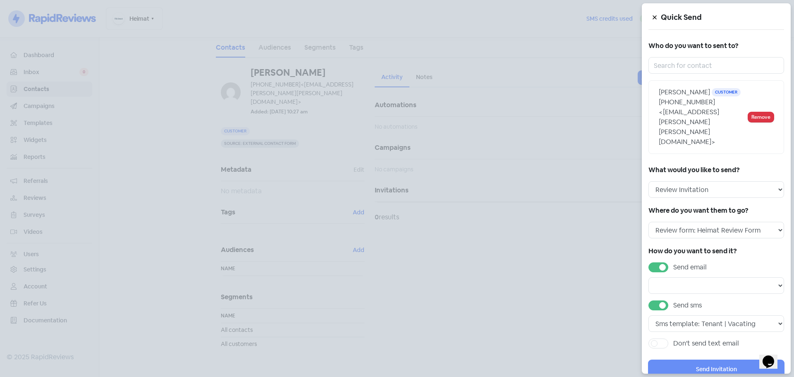
click at [673, 262] on label "Send email" at bounding box center [690, 267] width 34 height 10
click at [673, 262] on input "Send email" at bounding box center [675, 264] width 5 height 5
checkbox input "false"
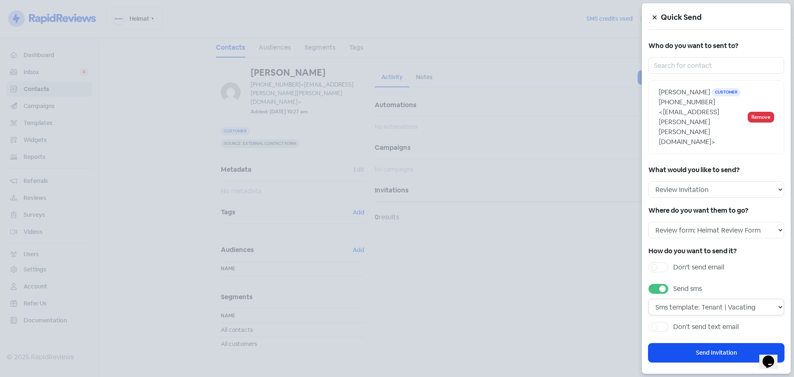
drag, startPoint x: 701, startPoint y: 273, endPoint x: 707, endPoint y: 282, distance: 10.9
click at [701, 299] on select "Sms template: Tenant | Vacating Sms template: Tenant | General Interaction Sms …" at bounding box center [717, 307] width 136 height 17
select select "2264"
click at [649, 299] on select "Sms template: Tenant | Vacating Sms template: Tenant | General Interaction Sms …" at bounding box center [717, 307] width 136 height 17
click at [716, 343] on button "Send Invitation" at bounding box center [717, 352] width 136 height 19
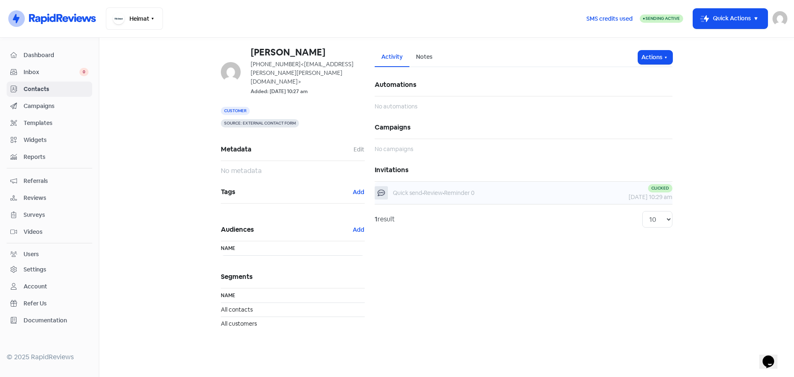
click at [438, 194] on div "Quick send • Review • Reminder 0" at bounding box center [433, 193] width 81 height 9
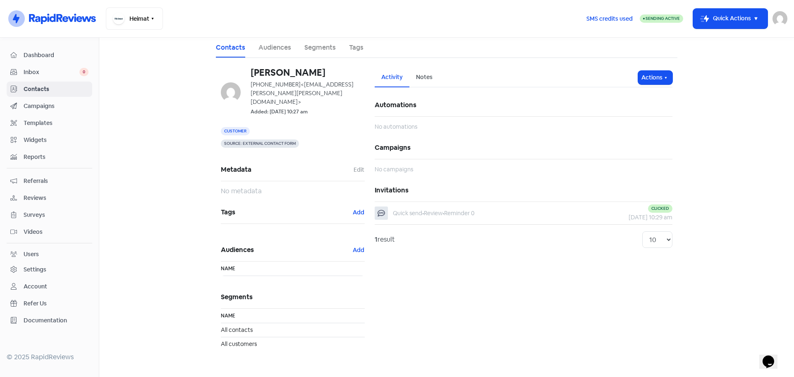
click at [35, 88] on span "Contacts" at bounding box center [56, 89] width 65 height 9
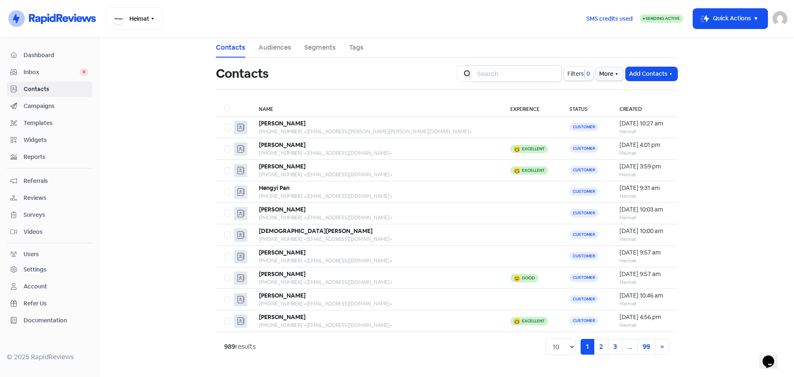
click at [518, 77] on input "search" at bounding box center [516, 73] width 89 height 17
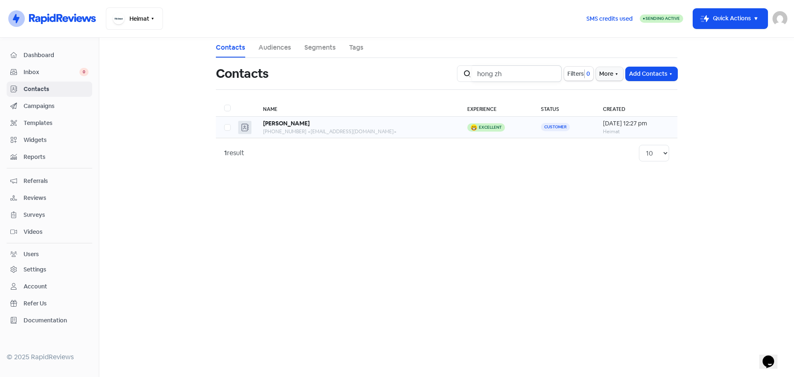
type input "hong zh"
click at [345, 130] on div "+61434652620 <hongzhu1000@yahoo.com.au>" at bounding box center [357, 131] width 188 height 7
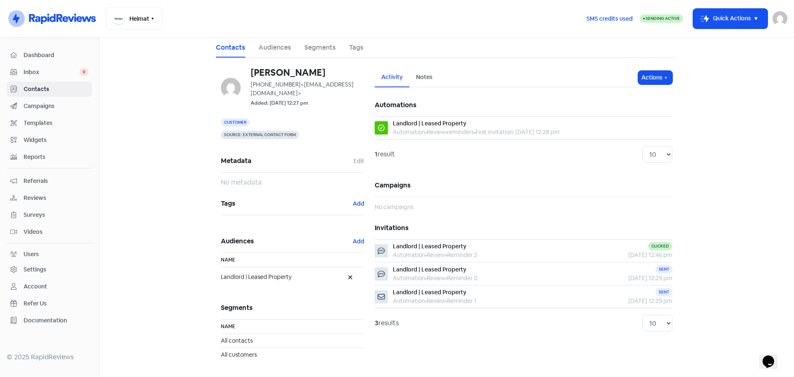
click at [401, 201] on div "No campaigns" at bounding box center [524, 204] width 298 height 15
click at [650, 79] on button "Actions" at bounding box center [655, 78] width 34 height 14
click at [636, 97] on button "Send invitation" at bounding box center [639, 95] width 65 height 17
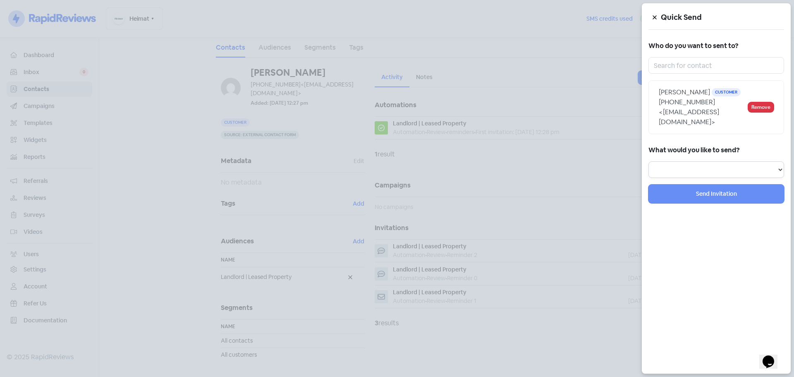
click at [696, 171] on select "Review Invitation Referral Invitation Survey Invitation Video Invitation" at bounding box center [717, 169] width 136 height 17
select select "review"
click at [649, 161] on select "Review Invitation Referral Invitation Survey Invitation Video Invitation" at bounding box center [717, 169] width 136 height 17
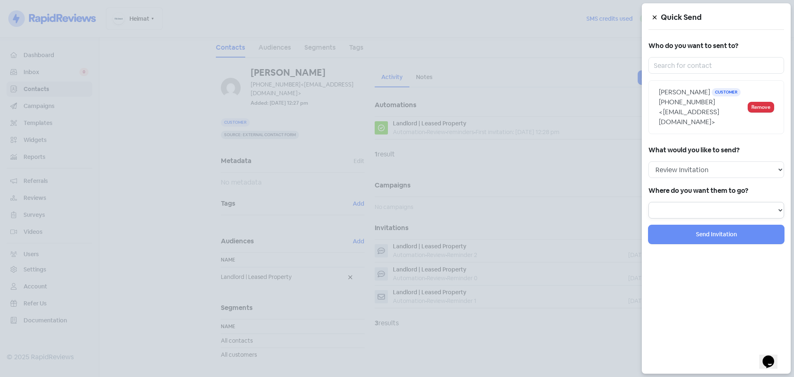
click at [693, 207] on select at bounding box center [717, 210] width 136 height 17
select select "796"
click at [649, 202] on select "Review form: Heimat Review Form Review form: Delete - Tenant | New Lease Review…" at bounding box center [717, 210] width 136 height 17
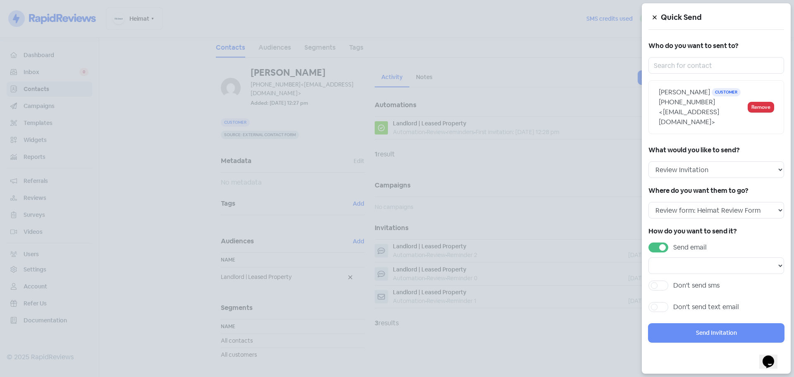
click at [673, 284] on label "Don't send sms" at bounding box center [696, 285] width 46 height 10
click at [673, 284] on input "Don't send sms" at bounding box center [675, 282] width 5 height 5
checkbox input "true"
select select
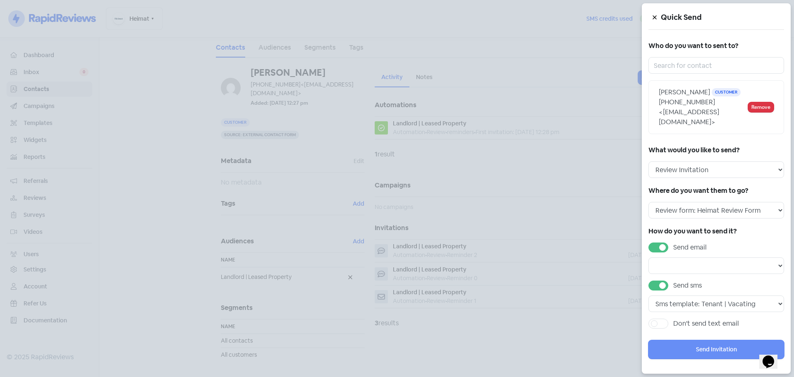
click at [673, 244] on label "Send email" at bounding box center [690, 247] width 34 height 10
click at [673, 244] on input "Send email" at bounding box center [675, 244] width 5 height 5
checkbox input "false"
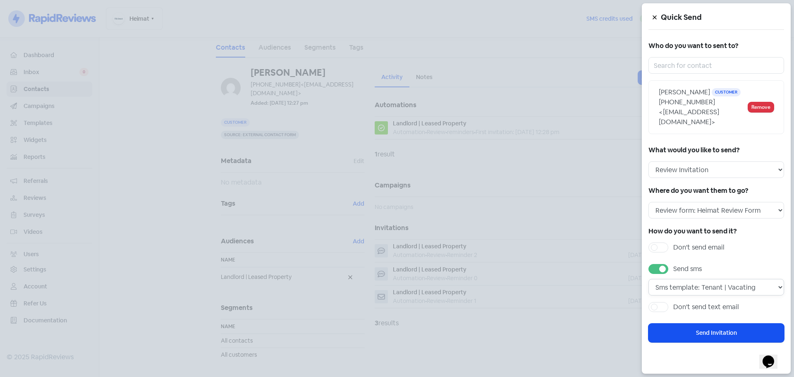
click at [697, 292] on select "Sms template: Tenant | Vacating Sms template: Tenant | General Interaction Sms …" at bounding box center [717, 287] width 136 height 17
select select "2264"
click at [649, 279] on select "Sms template: Tenant | Vacating Sms template: Tenant | General Interaction Sms …" at bounding box center [717, 287] width 136 height 17
click at [722, 329] on button "Send Invitation" at bounding box center [717, 332] width 136 height 19
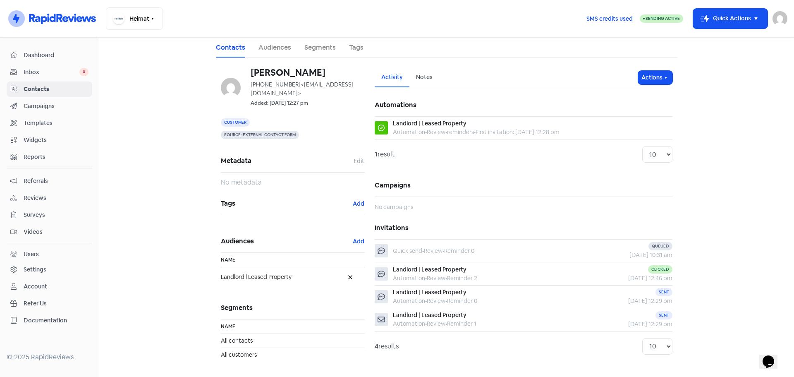
click at [39, 105] on span "Campaigns" at bounding box center [56, 106] width 65 height 9
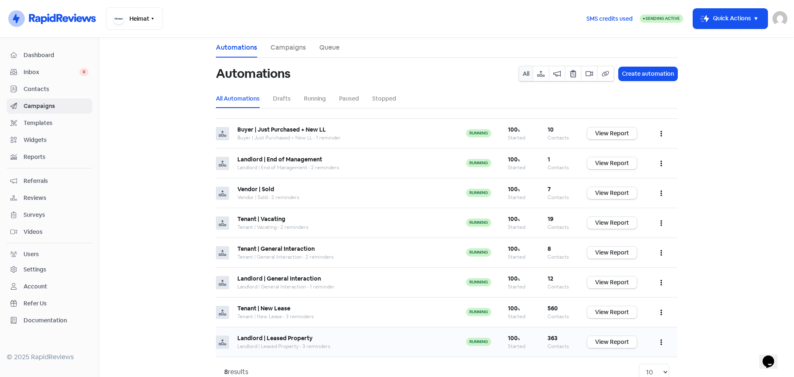
click at [603, 341] on link "View Report" at bounding box center [612, 342] width 50 height 12
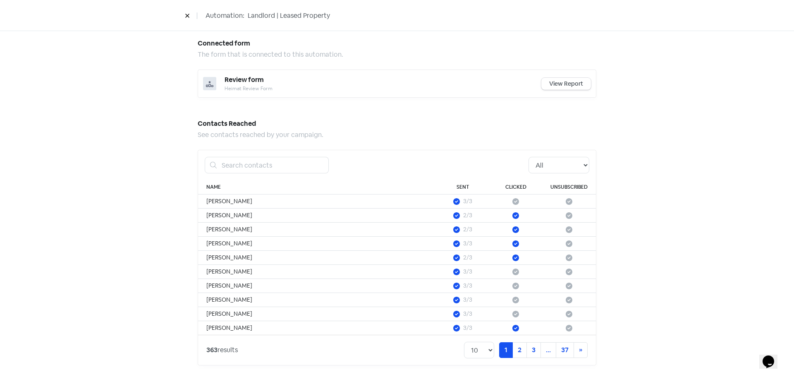
scroll to position [419, 0]
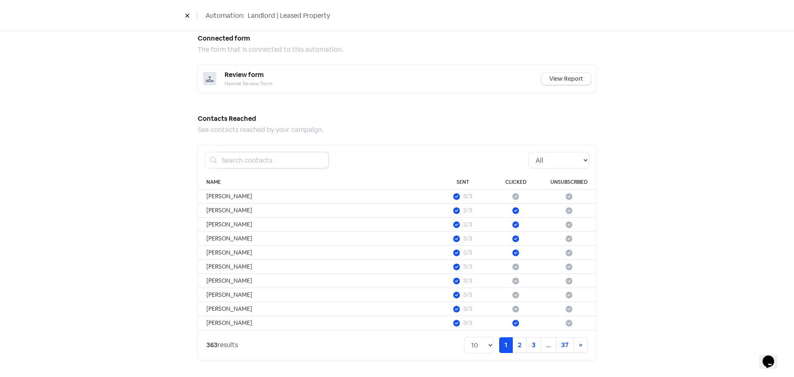
click at [243, 165] on input "search" at bounding box center [273, 160] width 112 height 17
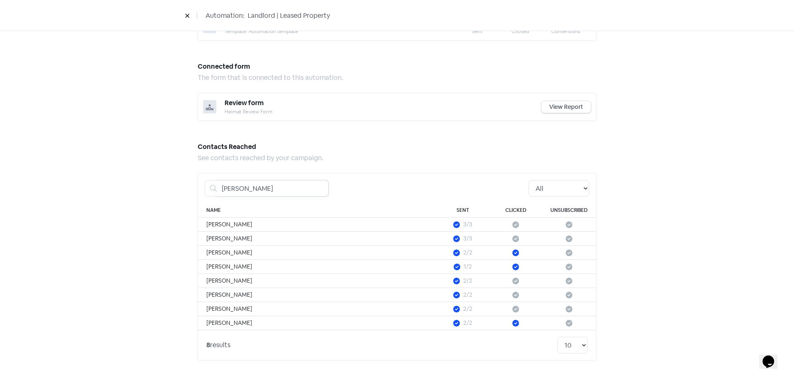
type input "michael"
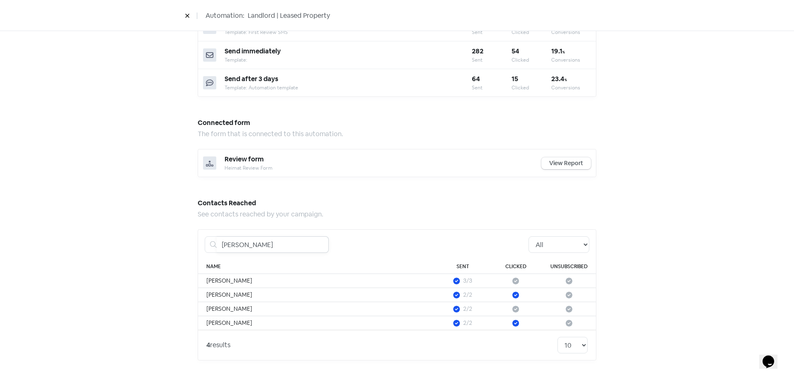
drag, startPoint x: 254, startPoint y: 250, endPoint x: 218, endPoint y: 248, distance: 36.0
click at [218, 248] on input "michael" at bounding box center [273, 244] width 112 height 17
click at [161, 235] on div "Automation performance An overview of how your automation is performing. 100 % …" at bounding box center [397, 42] width 472 height 670
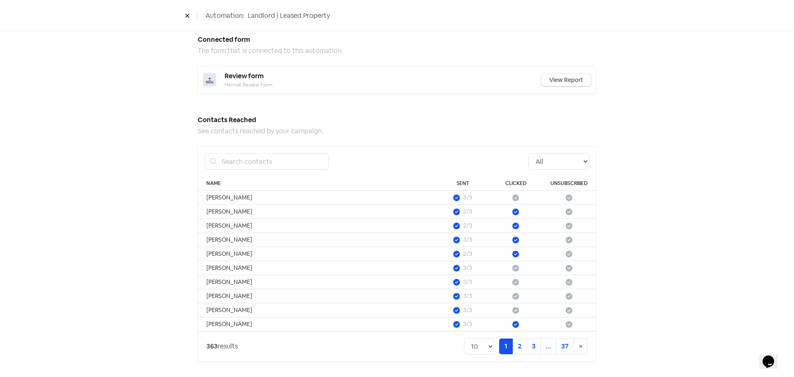
scroll to position [419, 0]
click at [236, 161] on input "search" at bounding box center [273, 160] width 112 height 17
click at [189, 176] on div "Automation performance An overview of how your automation is performing. 100 % …" at bounding box center [397, 0] width 432 height 754
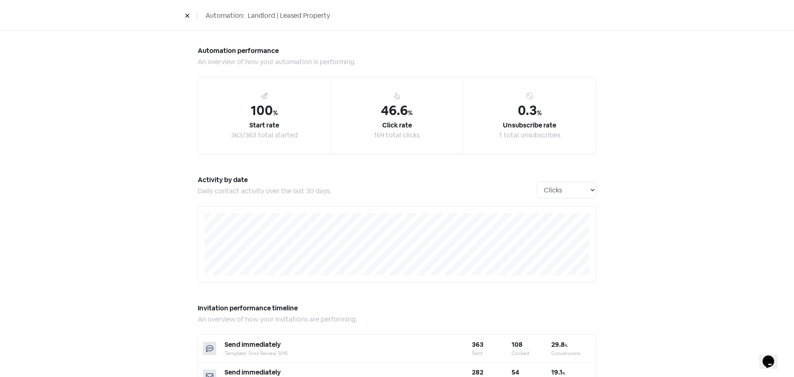
scroll to position [0, 0]
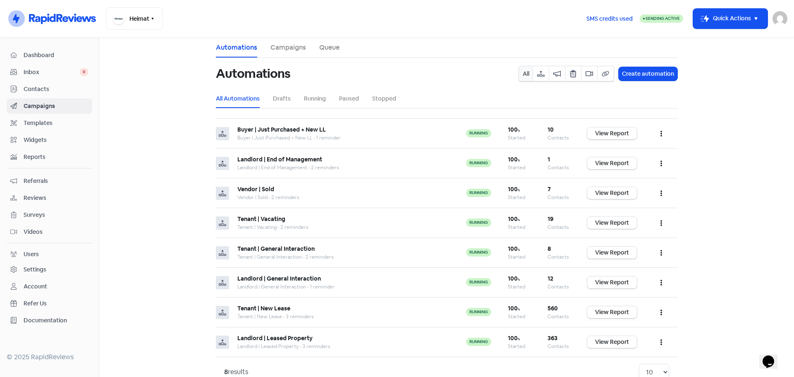
click at [43, 86] on span "Contacts" at bounding box center [56, 89] width 65 height 9
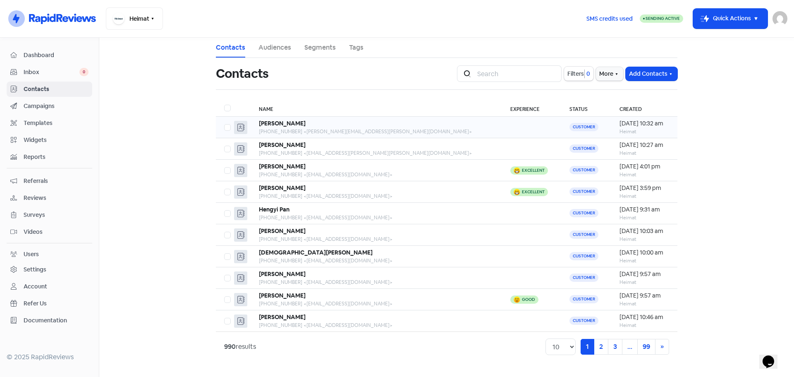
click at [331, 126] on div "Michael De Paoli" at bounding box center [376, 123] width 235 height 9
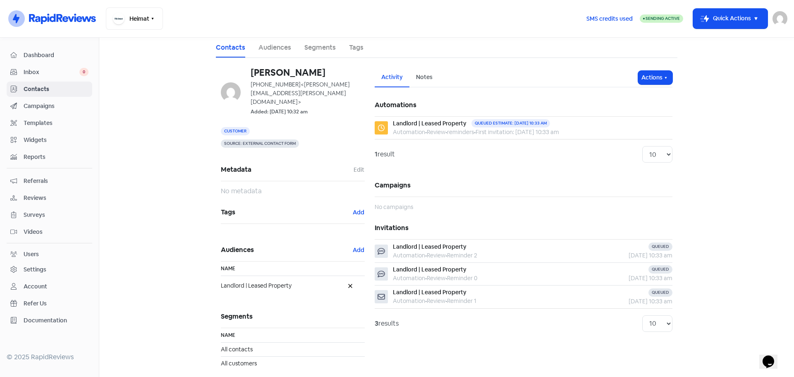
click at [32, 92] on span "Contacts" at bounding box center [56, 89] width 65 height 9
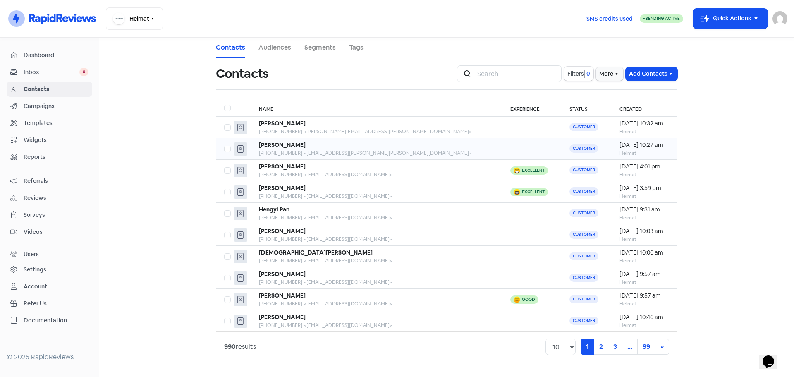
click at [338, 149] on div "Chris Kent" at bounding box center [376, 145] width 235 height 9
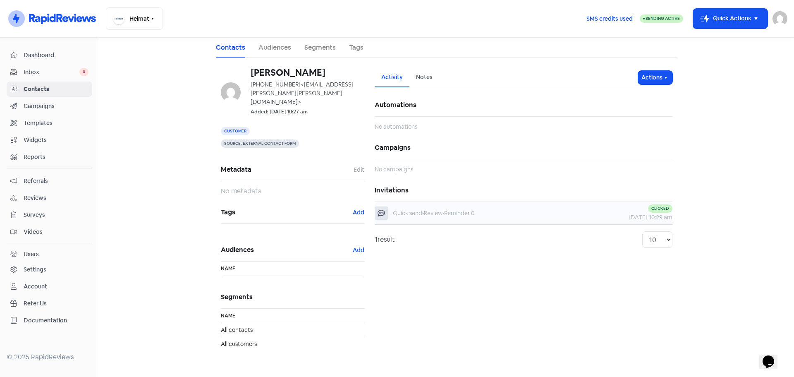
click at [505, 211] on div "Quick send • Review • Reminder 0" at bounding box center [473, 212] width 196 height 13
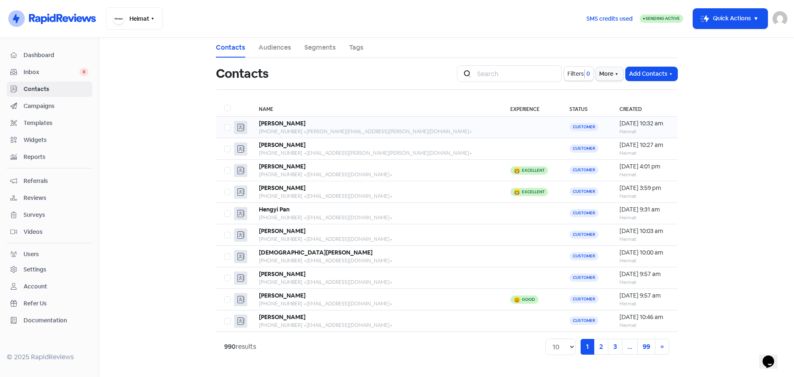
click at [345, 125] on div "Michael De Paoli" at bounding box center [376, 123] width 235 height 9
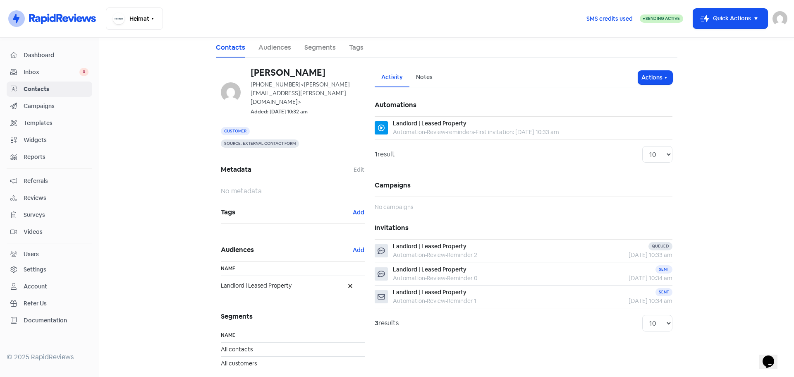
click at [36, 89] on span "Contacts" at bounding box center [56, 89] width 65 height 9
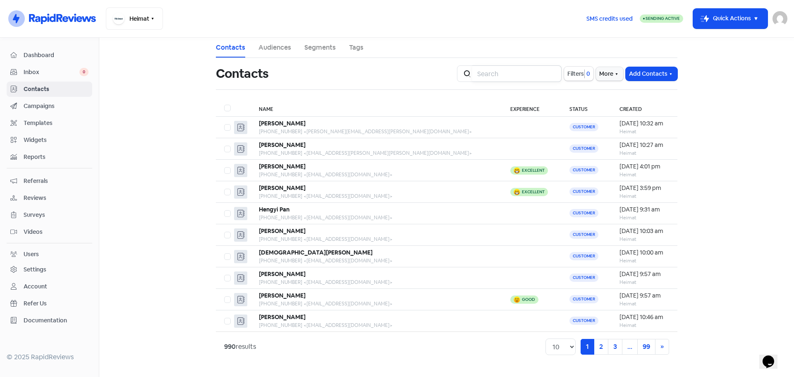
click at [490, 77] on input "search" at bounding box center [516, 73] width 89 height 17
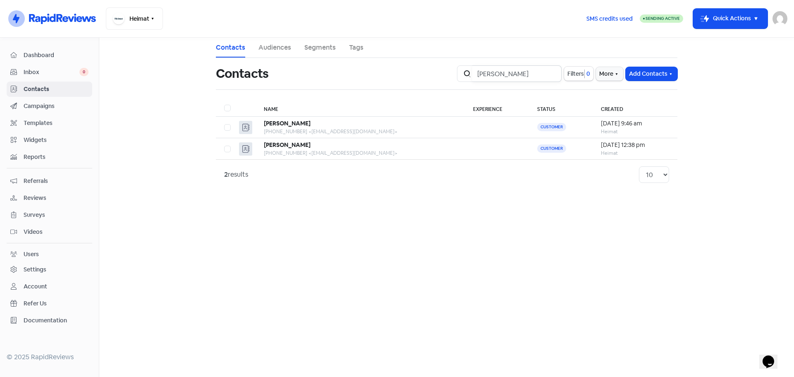
type input "kathryn"
click at [313, 124] on div "[PERSON_NAME]" at bounding box center [360, 123] width 193 height 9
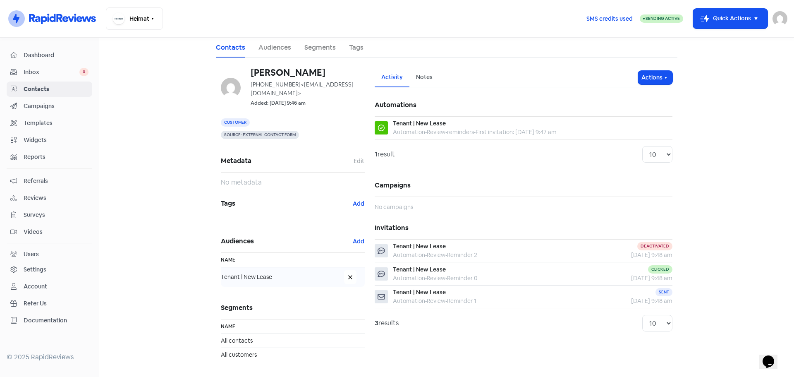
click at [350, 275] on icon at bounding box center [350, 277] width 5 height 5
click at [659, 72] on button "Actions" at bounding box center [655, 78] width 34 height 14
click at [640, 98] on button "Send invitation" at bounding box center [639, 95] width 65 height 17
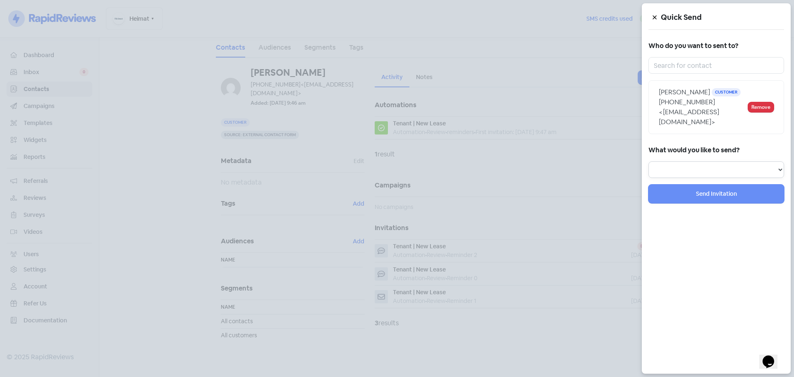
click at [692, 161] on select "Review Invitation Referral Invitation Survey Invitation Video Invitation" at bounding box center [717, 169] width 136 height 17
select select "review"
click at [649, 161] on select "Review Invitation Referral Invitation Survey Invitation Video Invitation" at bounding box center [717, 169] width 136 height 17
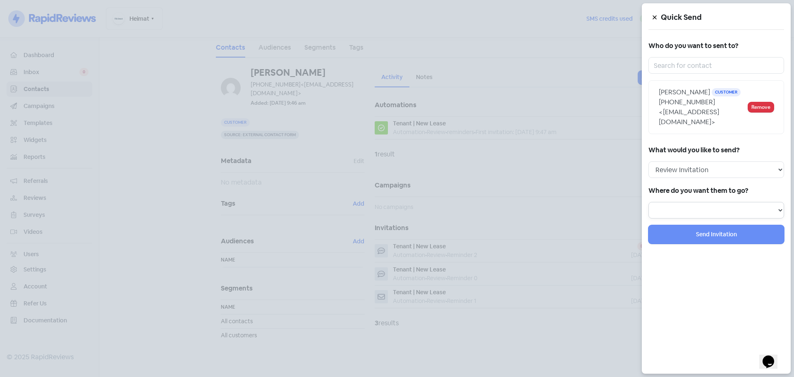
click at [685, 202] on select at bounding box center [717, 210] width 136 height 17
select select "796"
click at [649, 202] on select "Review form: Heimat Review Form Review form: Delete - Tenant | New Lease Review…" at bounding box center [717, 210] width 136 height 17
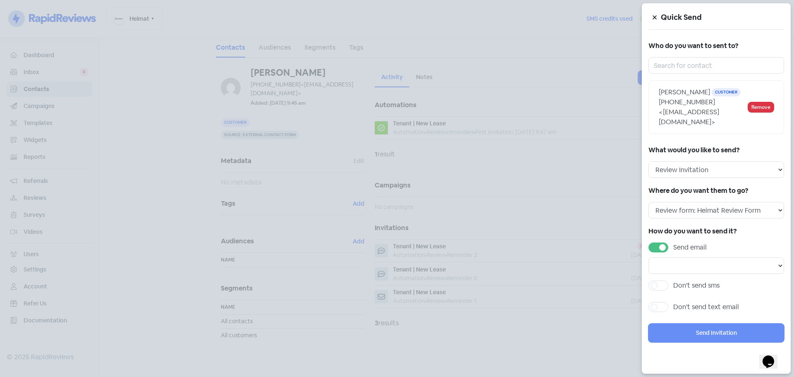
click at [673, 280] on label "Don't send sms" at bounding box center [696, 285] width 46 height 10
click at [673, 280] on input "Don't send sms" at bounding box center [675, 282] width 5 height 5
checkbox input "true"
select select
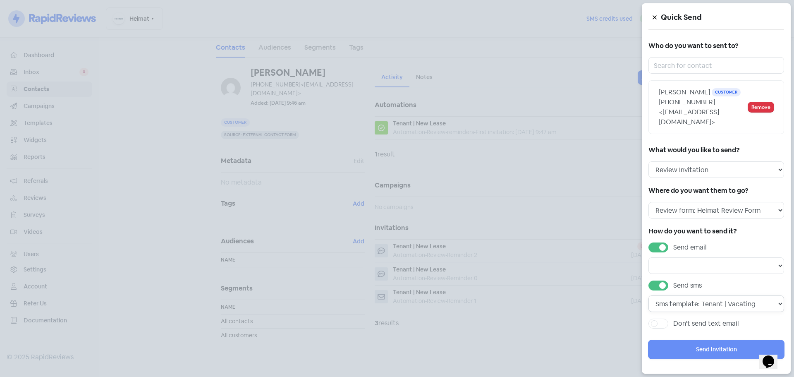
click at [697, 295] on select "Sms template: Tenant | Vacating Sms template: Tenant | General Interaction Sms …" at bounding box center [717, 303] width 136 height 17
select select "2264"
click at [649, 295] on select "Sms template: Tenant | Vacating Sms template: Tenant | General Interaction Sms …" at bounding box center [717, 303] width 136 height 17
select select
click at [673, 242] on label "Send email" at bounding box center [690, 247] width 34 height 10
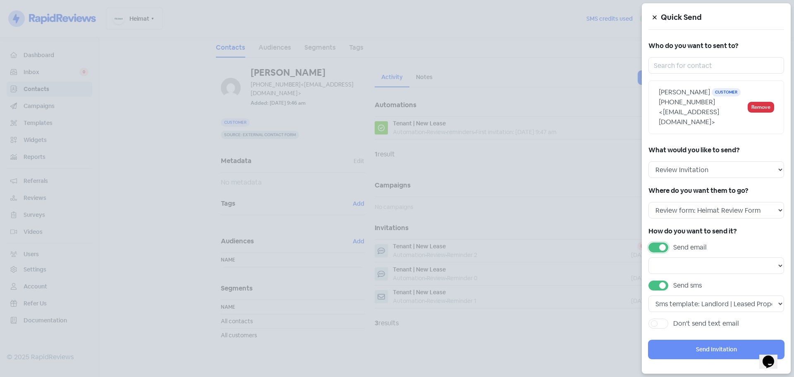
click at [673, 242] on input "Send email" at bounding box center [675, 244] width 5 height 5
checkbox input "false"
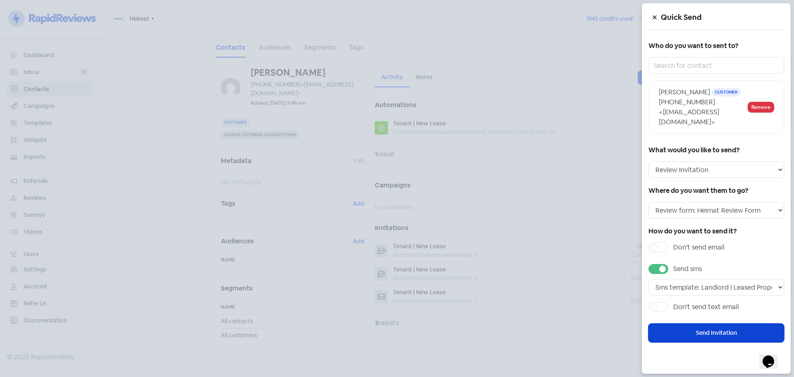
click at [706, 323] on button "Send Invitation" at bounding box center [717, 332] width 136 height 19
